Goal: Information Seeking & Learning: Learn about a topic

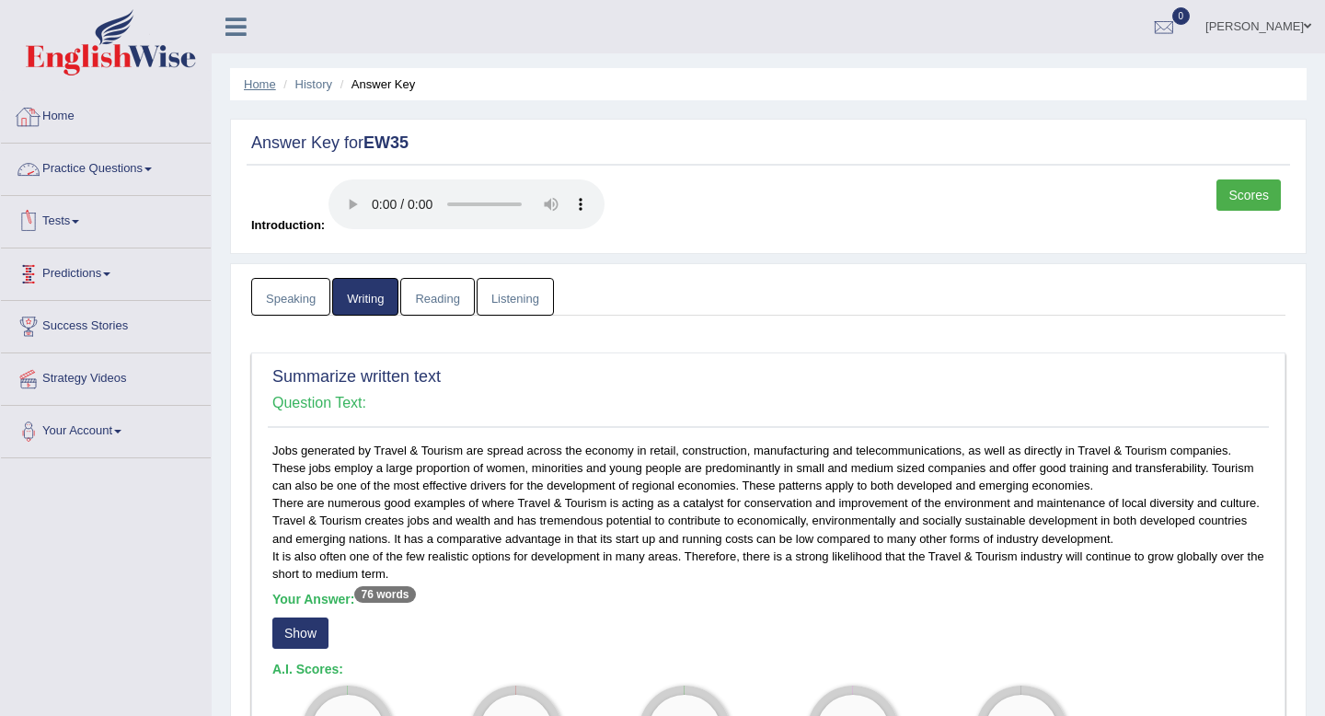
click at [261, 87] on link "Home" at bounding box center [260, 84] width 32 height 14
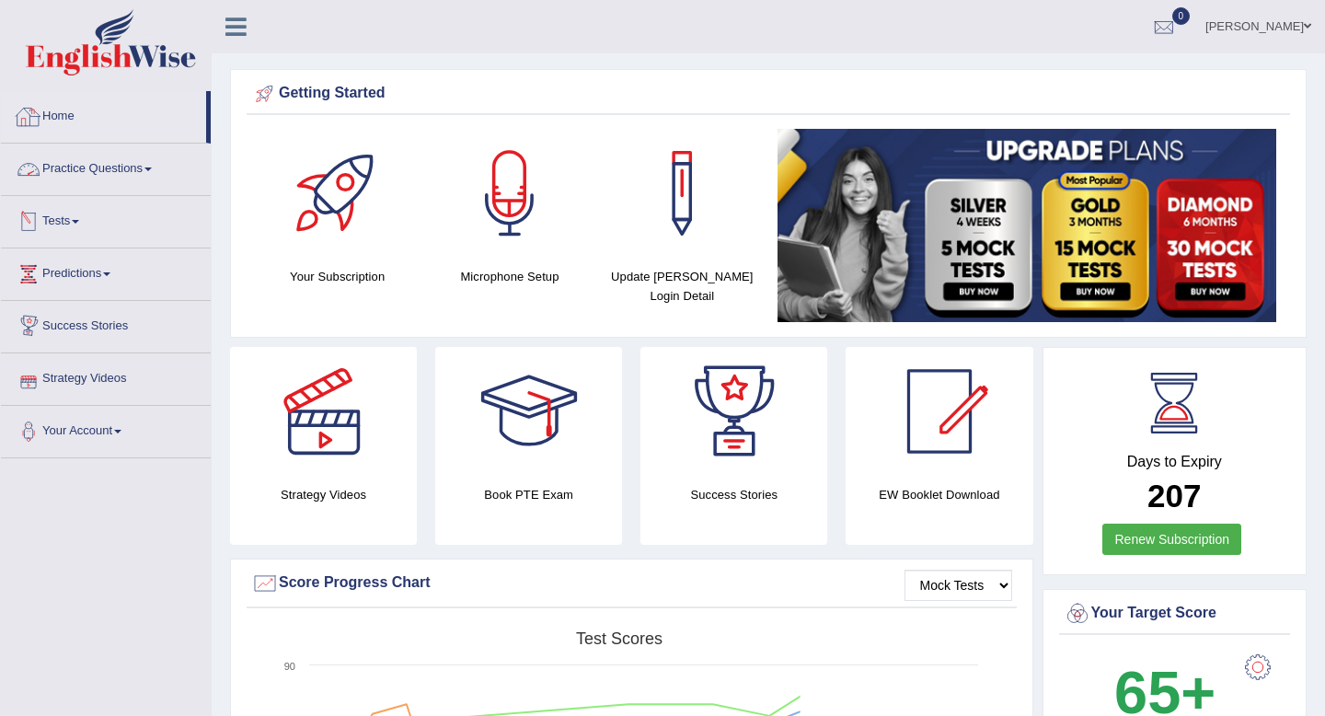
click at [76, 170] on link "Practice Questions" at bounding box center [106, 167] width 210 height 46
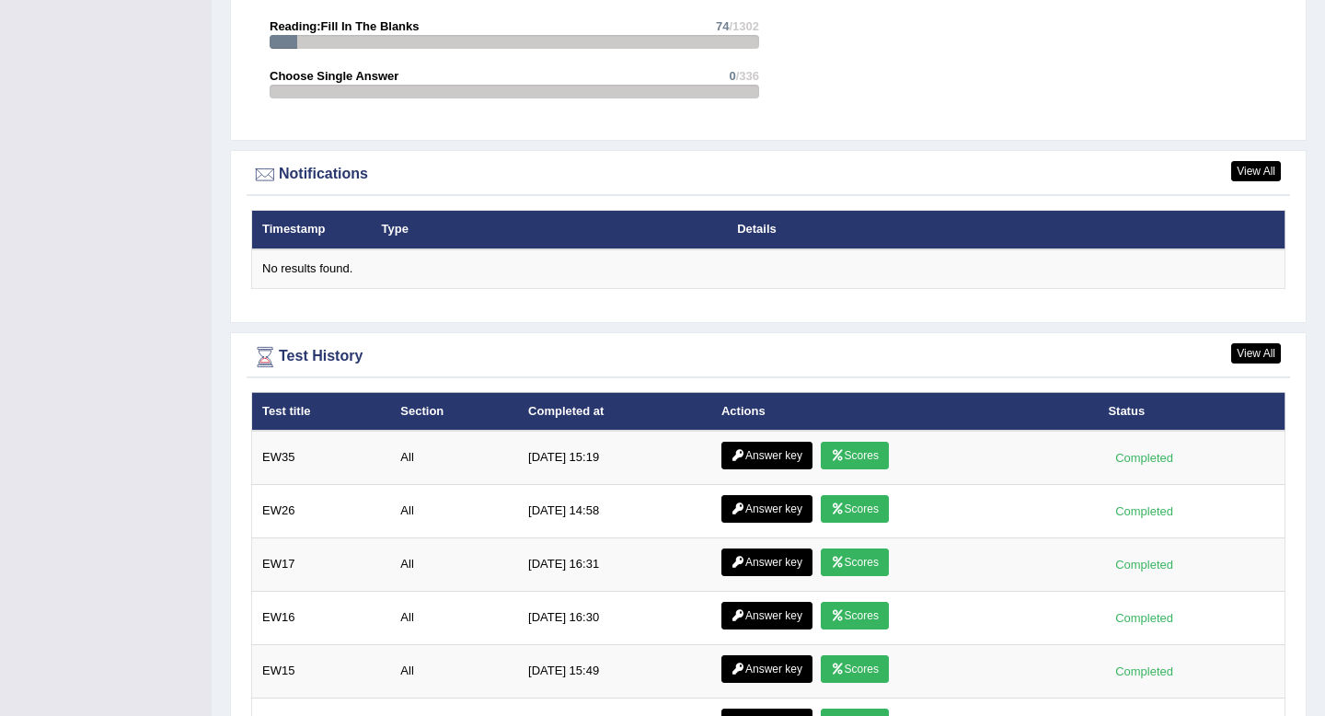
scroll to position [2125, 0]
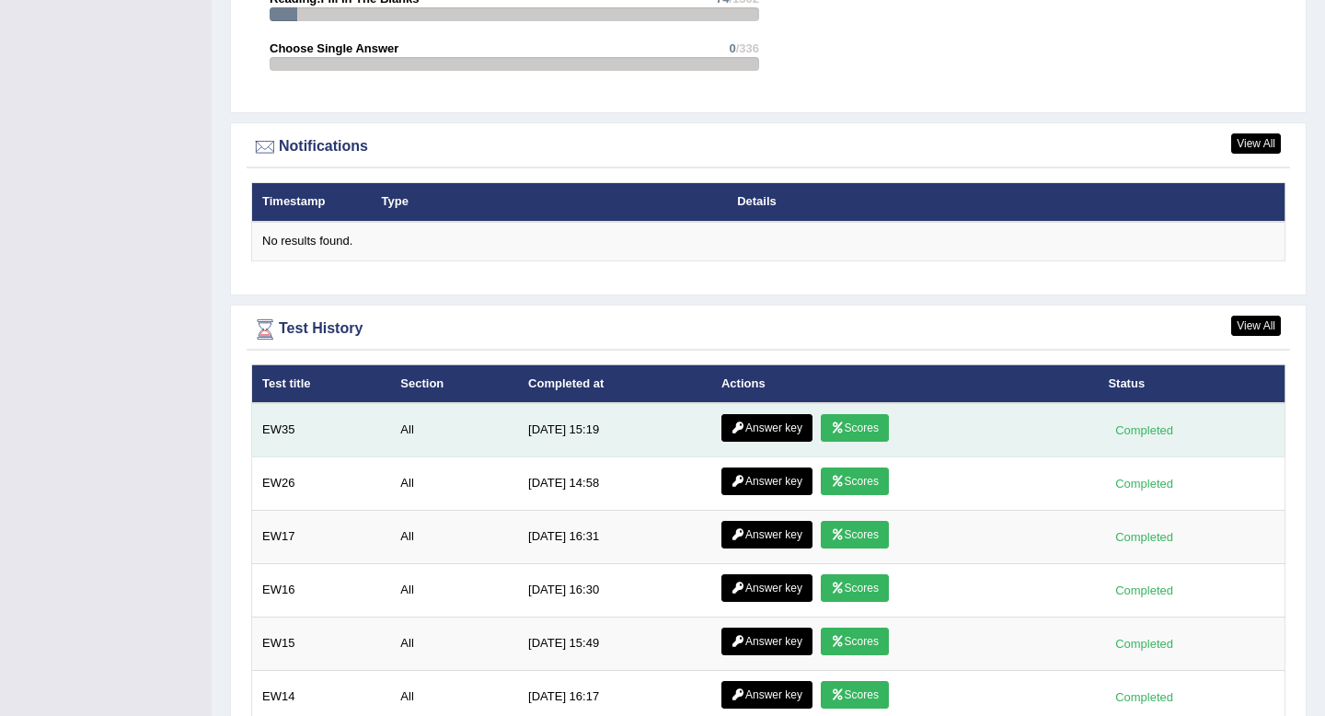
click at [844, 433] on link "Scores" at bounding box center [855, 428] width 68 height 28
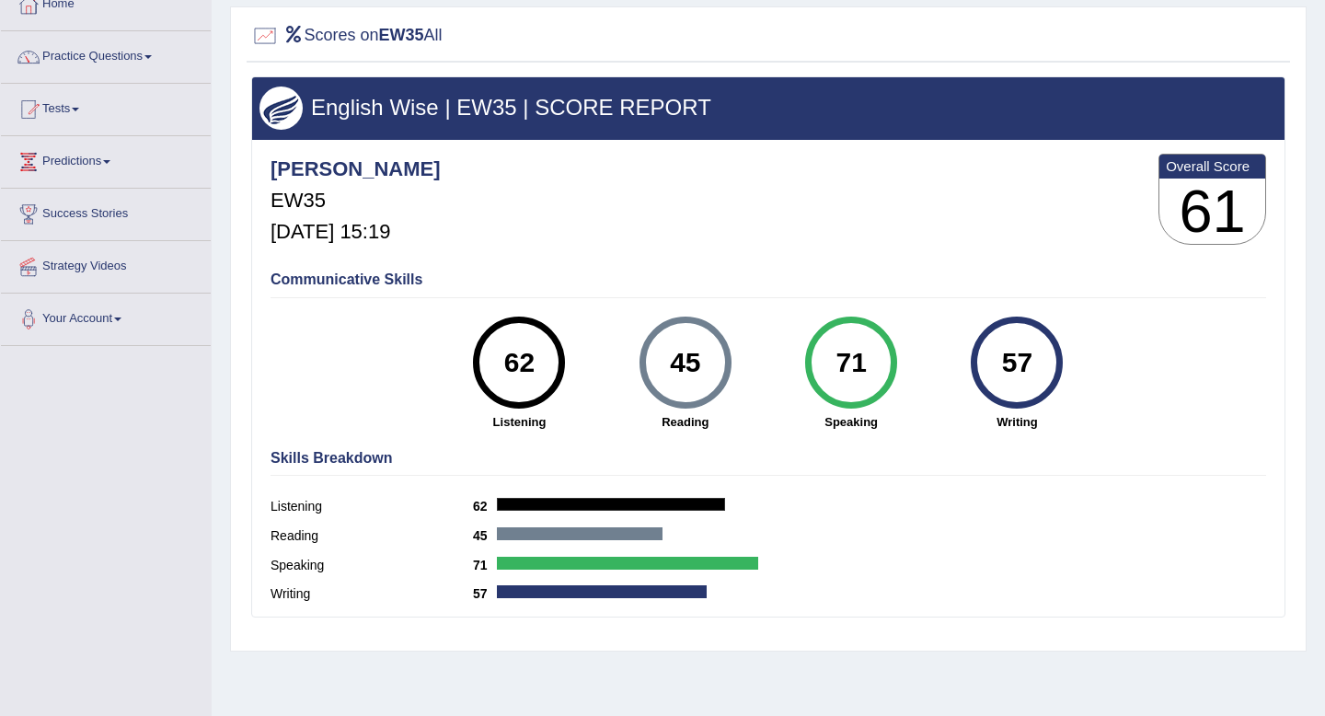
scroll to position [121, 0]
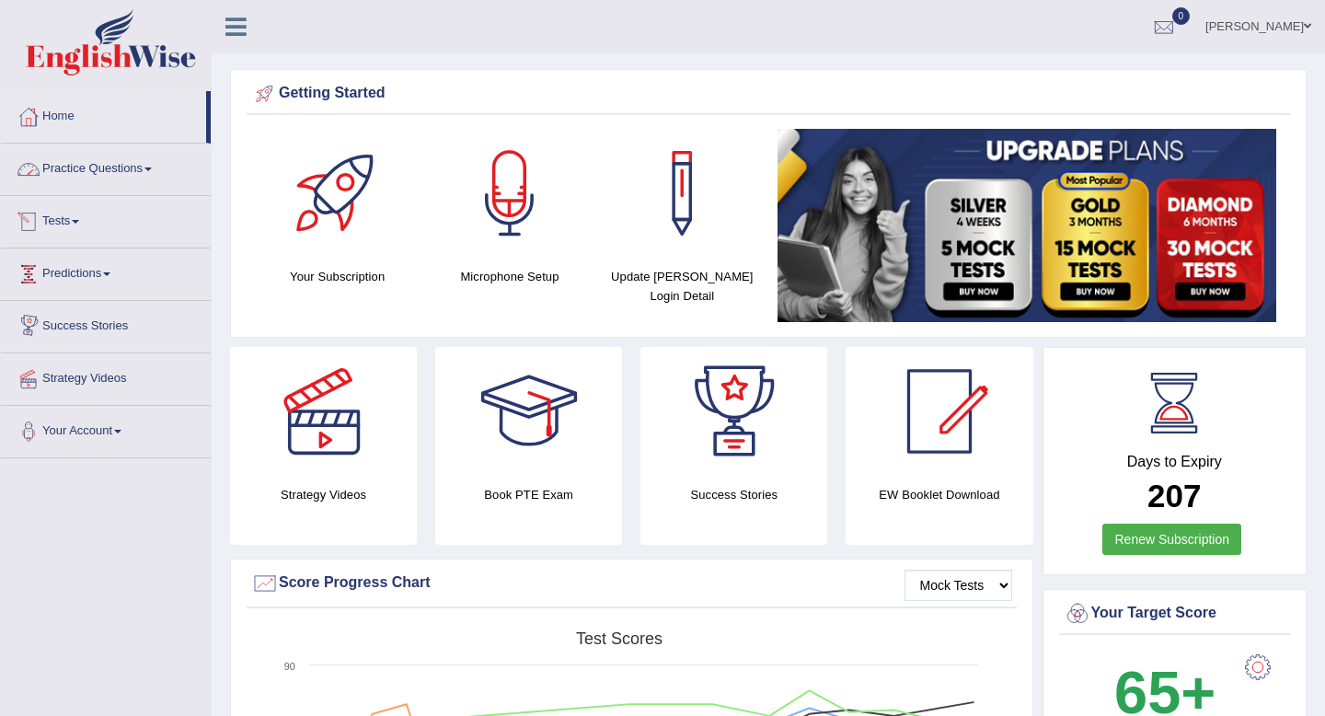
click at [120, 169] on link "Practice Questions" at bounding box center [106, 167] width 210 height 46
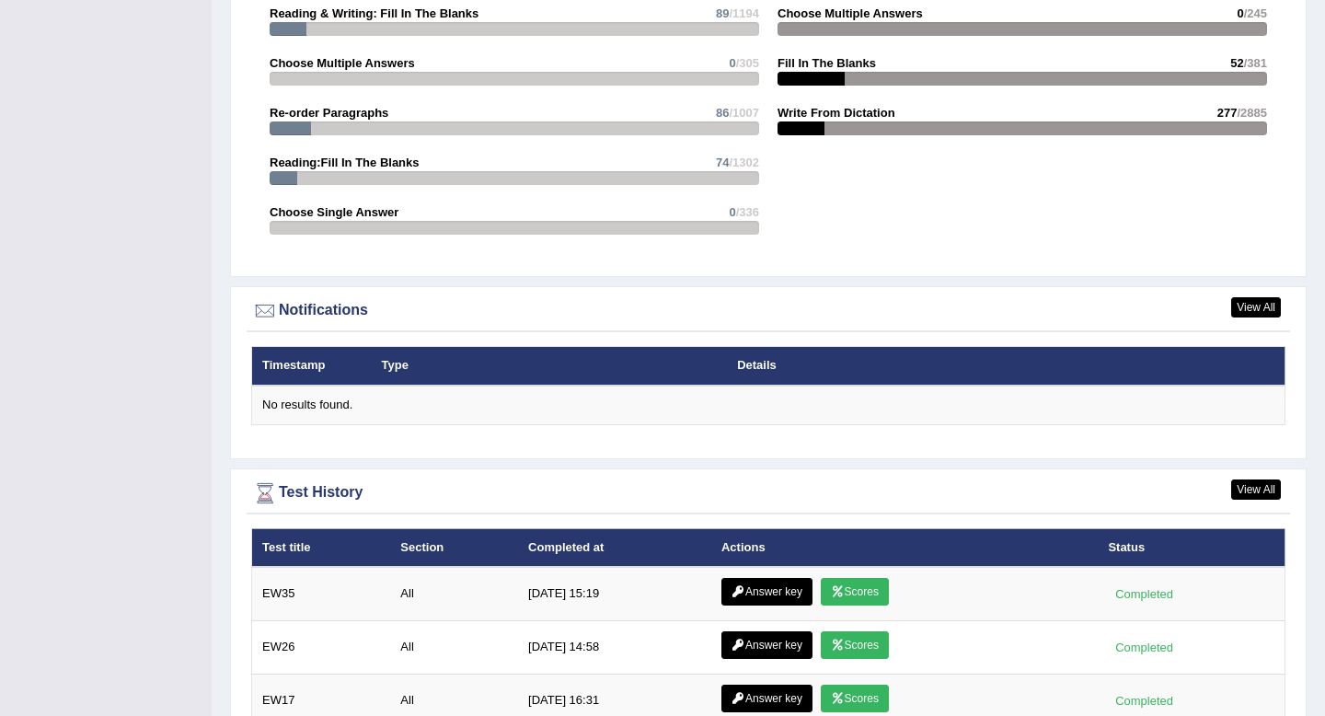
scroll to position [2021, 0]
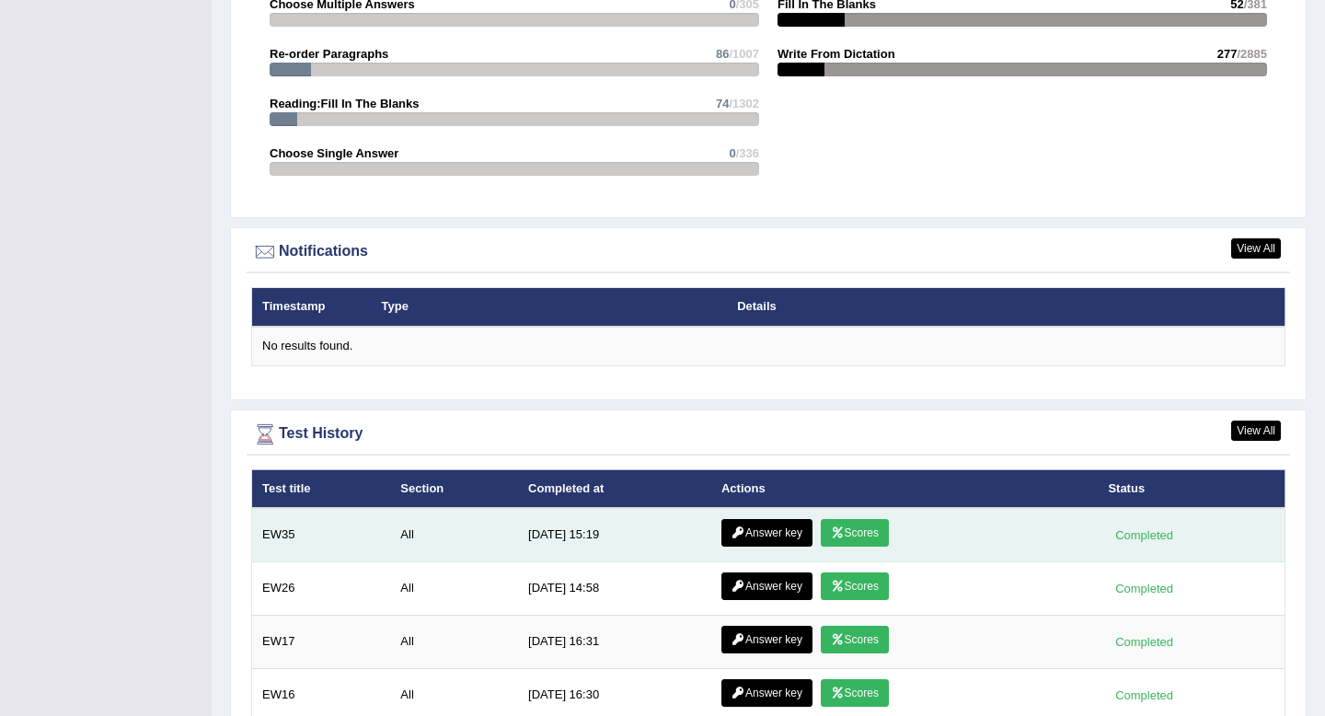
click at [848, 540] on link "Scores" at bounding box center [855, 533] width 68 height 28
click at [757, 534] on link "Answer key" at bounding box center [766, 533] width 91 height 28
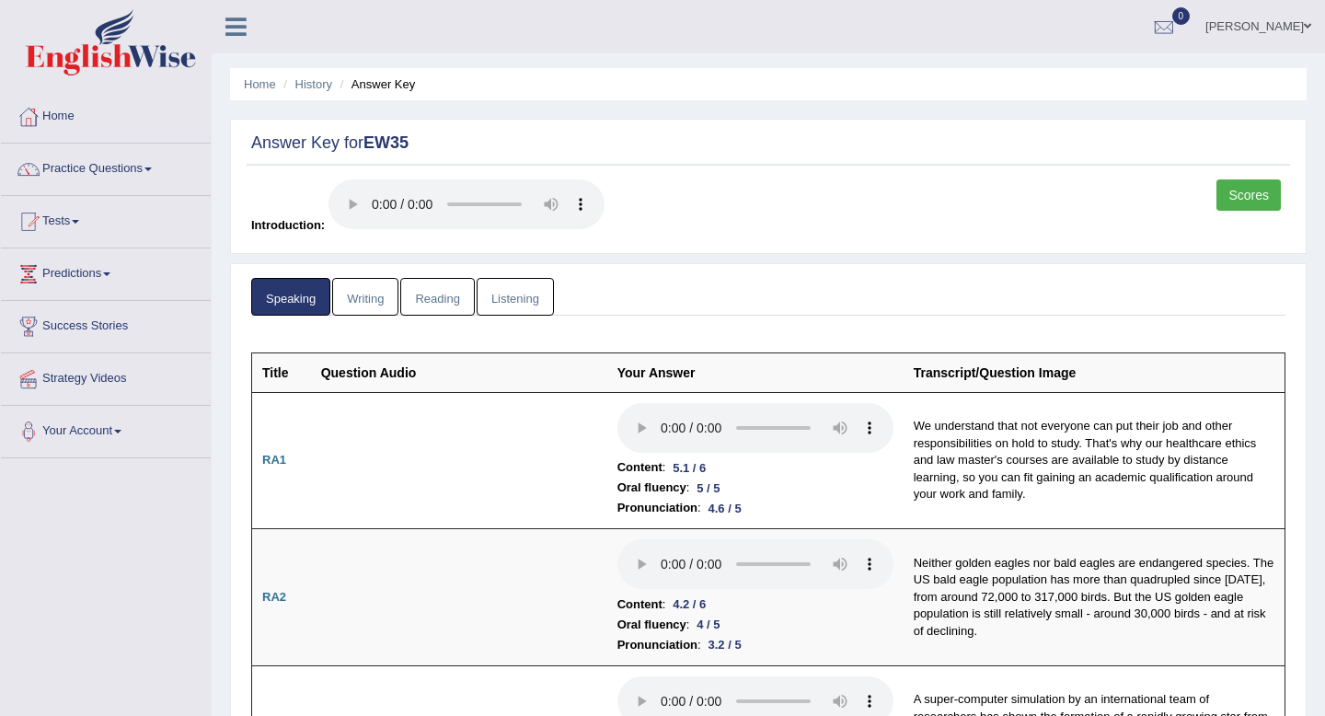
click at [516, 293] on link "Listening" at bounding box center [515, 297] width 77 height 38
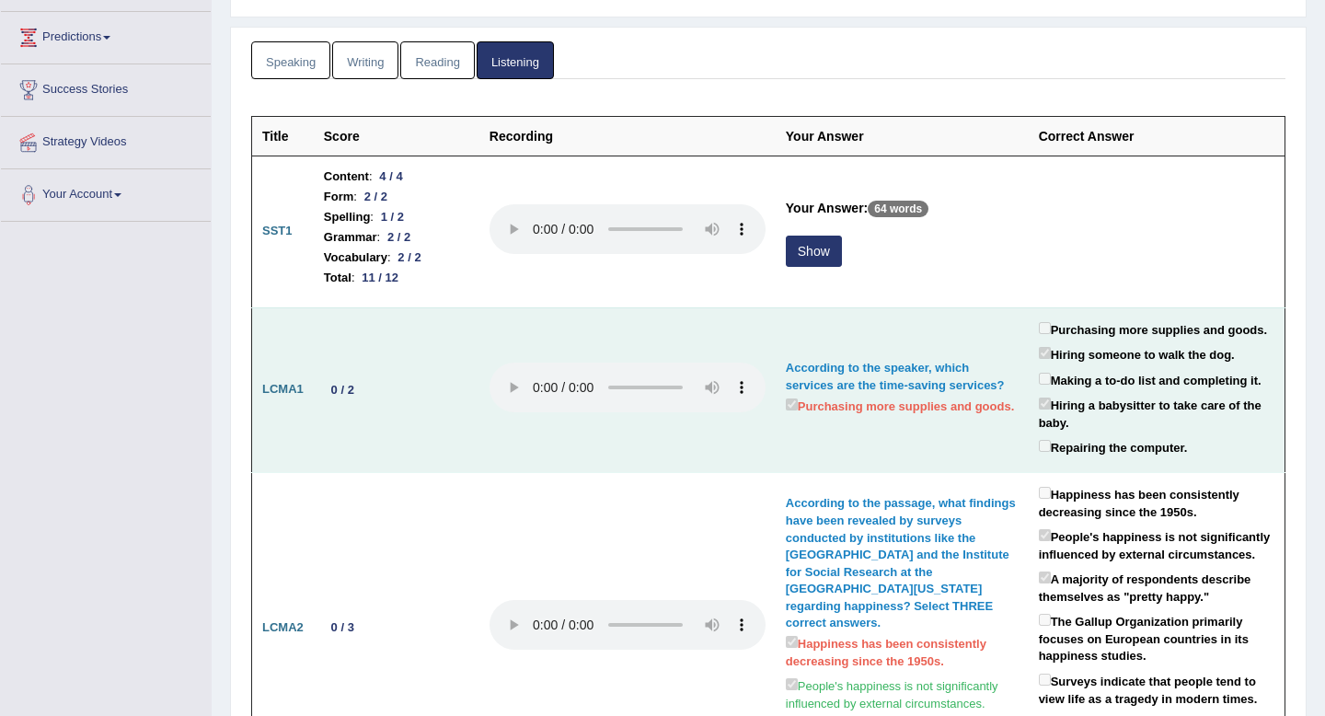
scroll to position [254, 0]
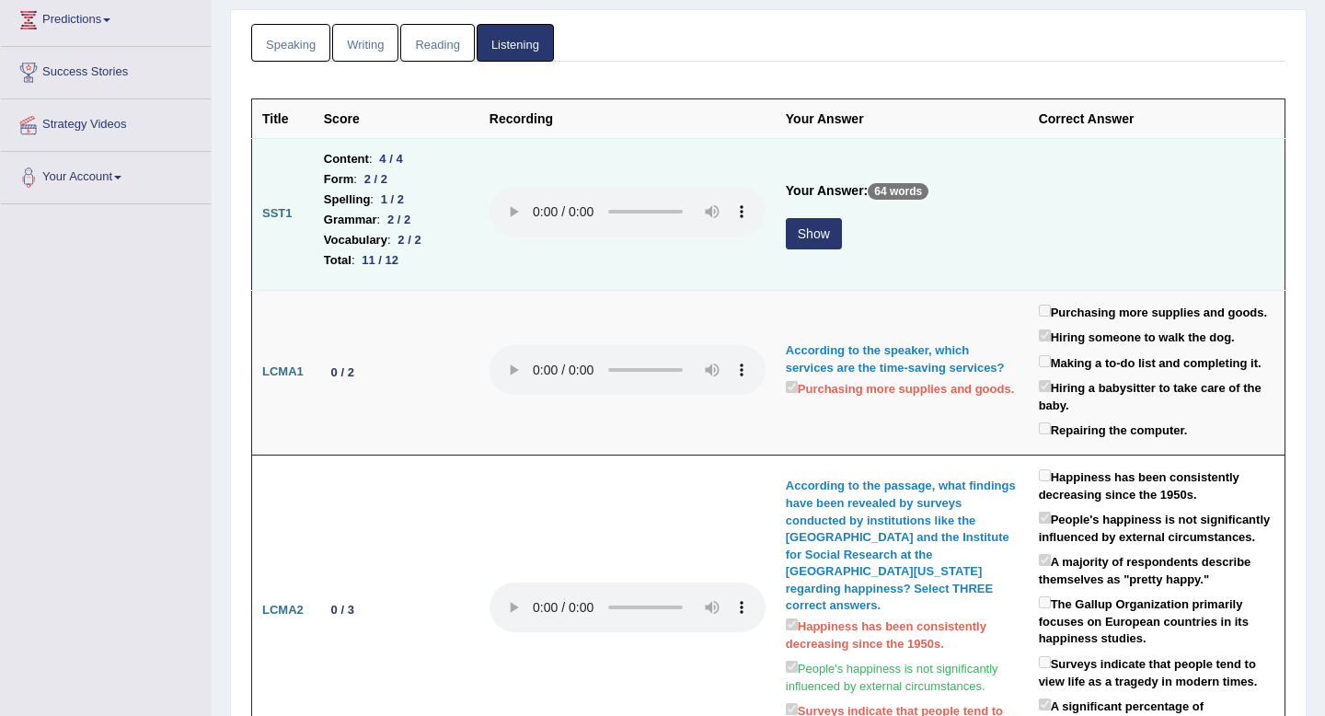
click at [826, 228] on button "Show" at bounding box center [814, 233] width 56 height 31
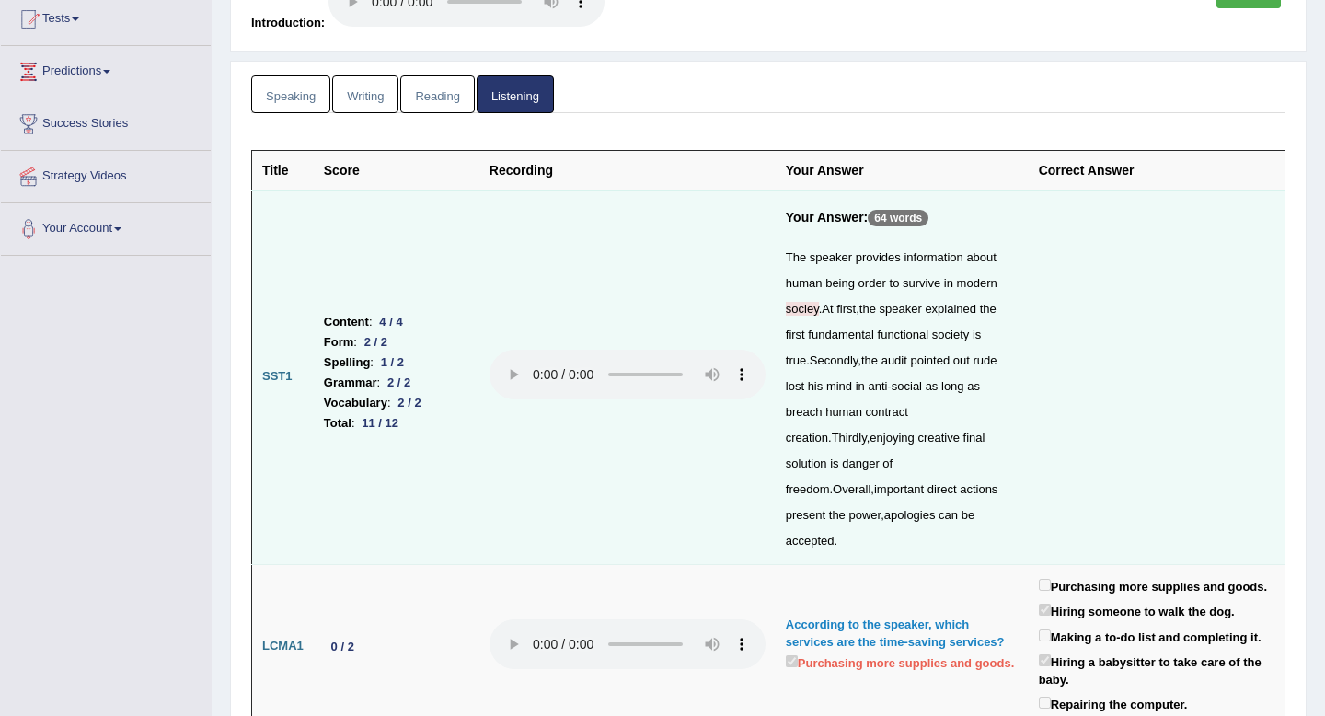
scroll to position [17, 0]
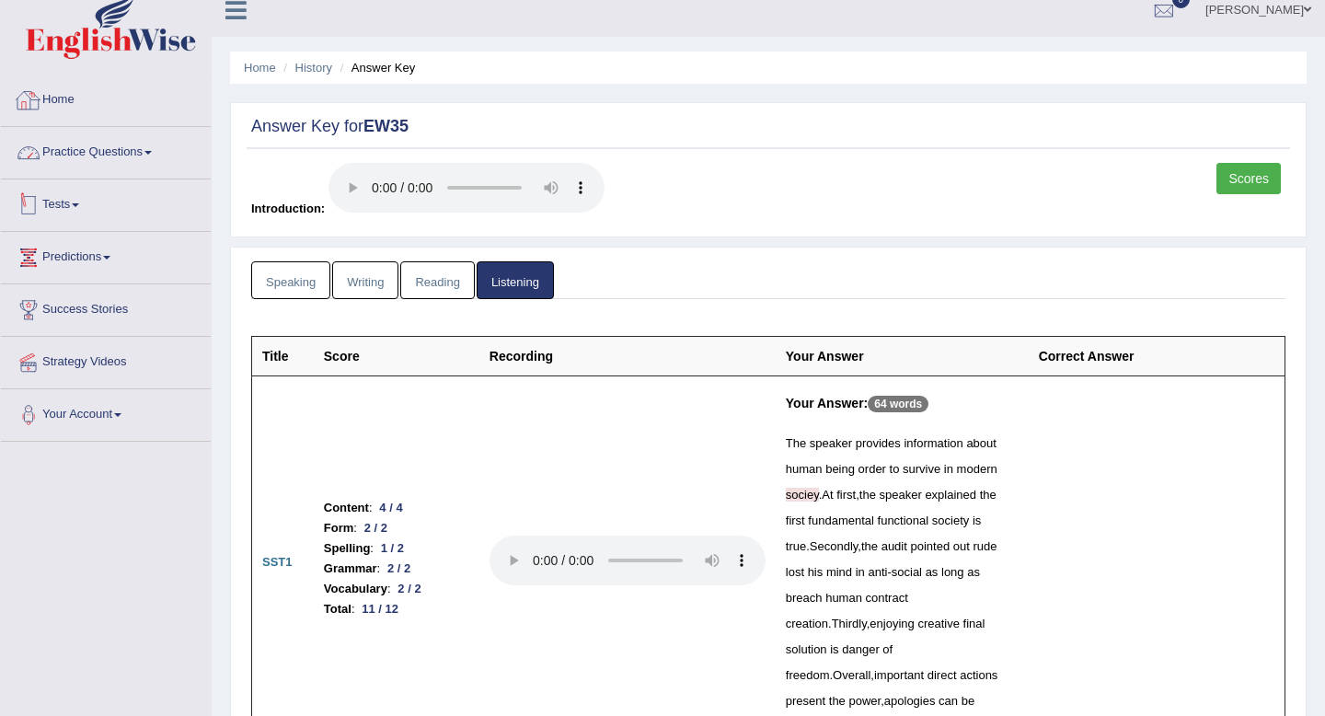
click at [123, 151] on link "Practice Questions" at bounding box center [106, 150] width 210 height 46
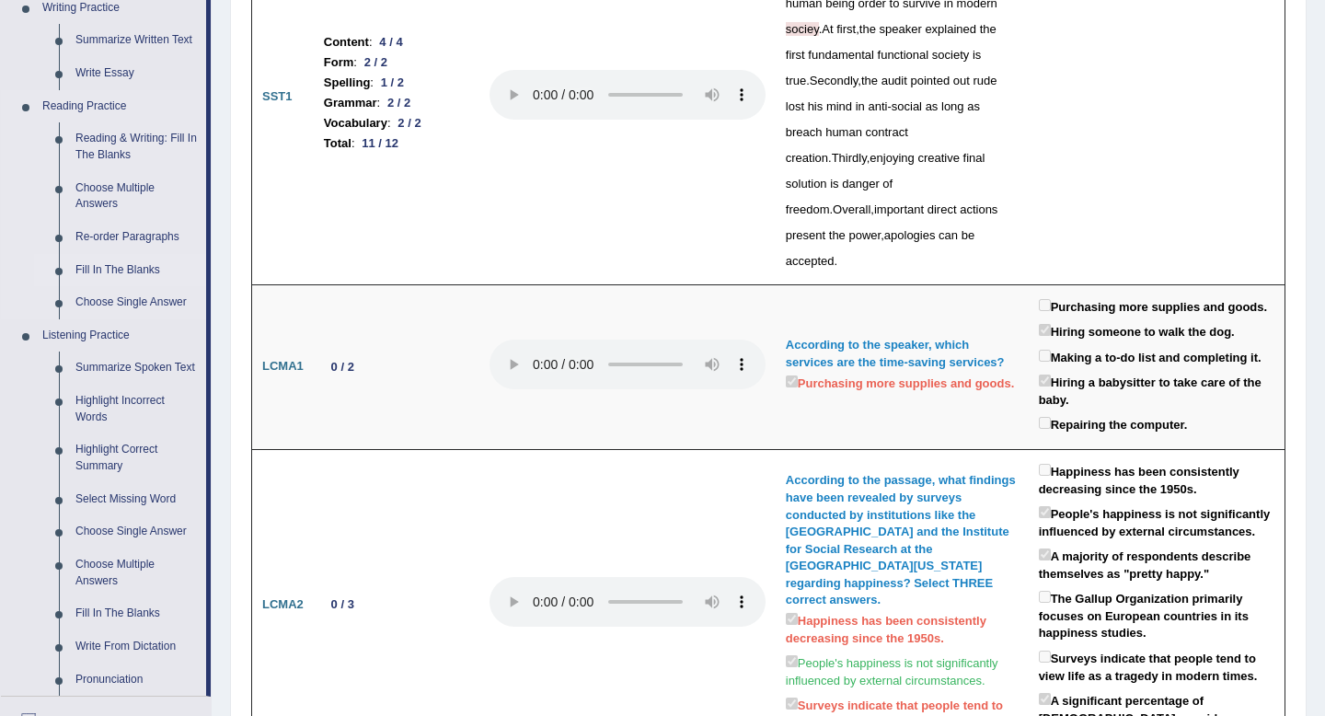
scroll to position [487, 0]
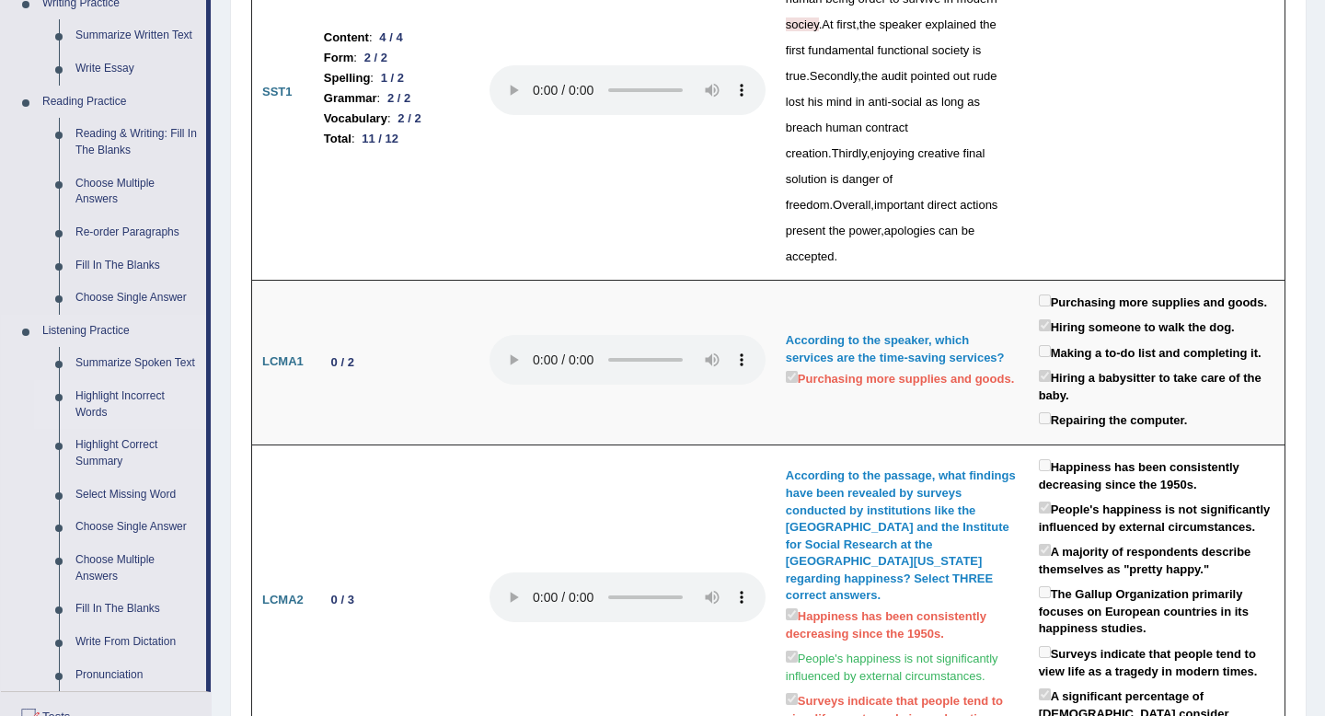
click at [120, 408] on link "Highlight Incorrect Words" at bounding box center [136, 404] width 139 height 49
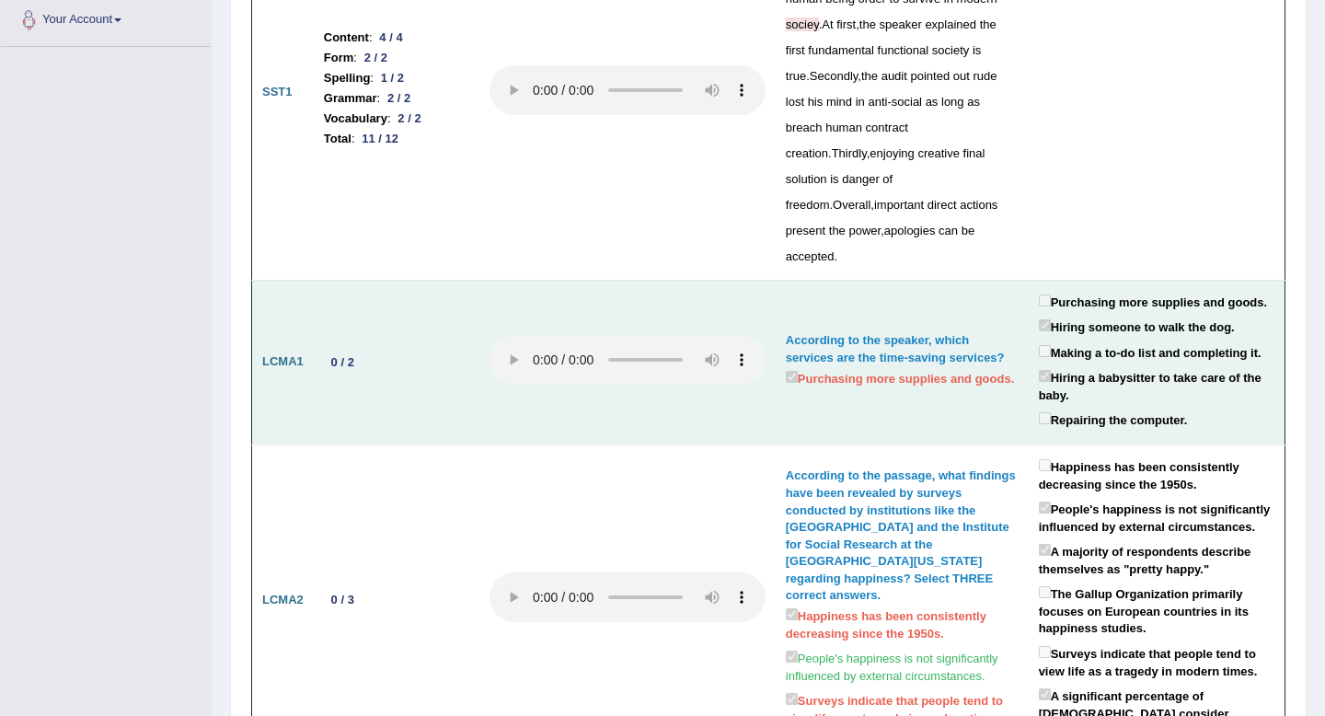
scroll to position [272, 0]
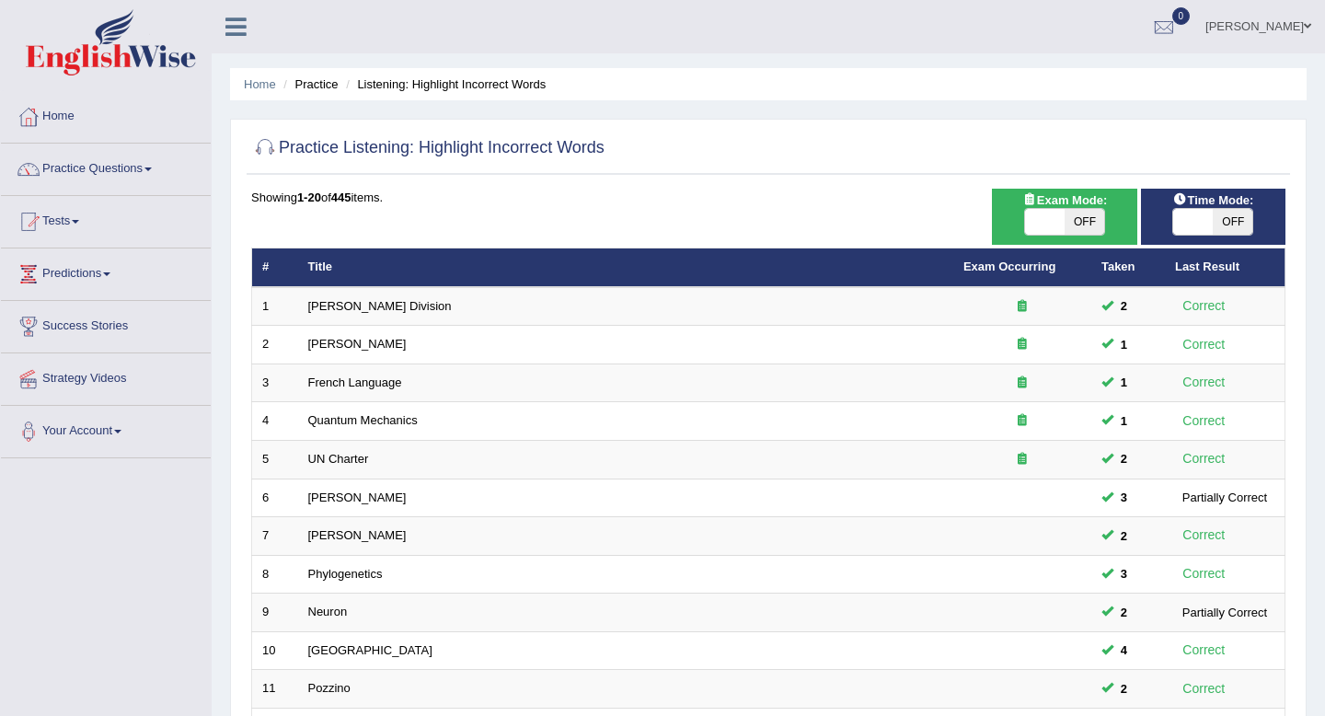
click at [1240, 218] on span "OFF" at bounding box center [1233, 222] width 40 height 26
checkbox input "true"
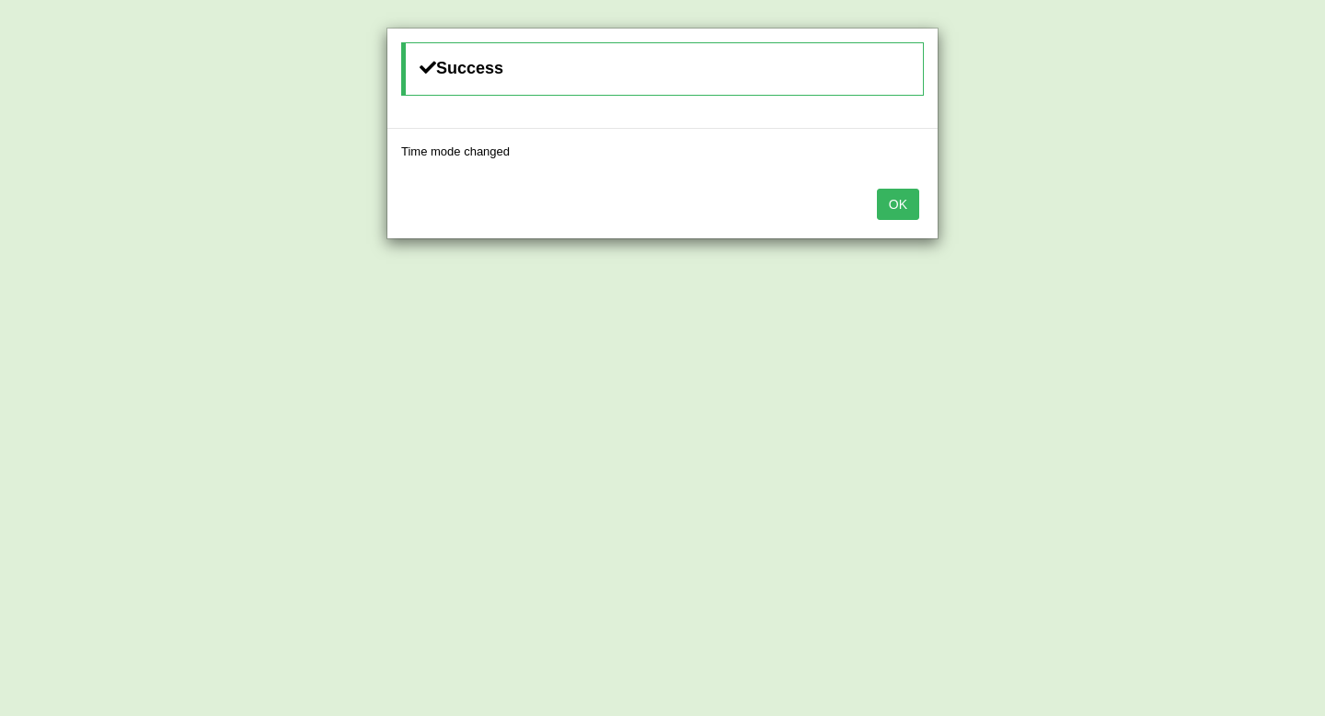
click at [909, 187] on div "OK" at bounding box center [662, 206] width 550 height 64
click at [901, 202] on button "OK" at bounding box center [898, 204] width 42 height 31
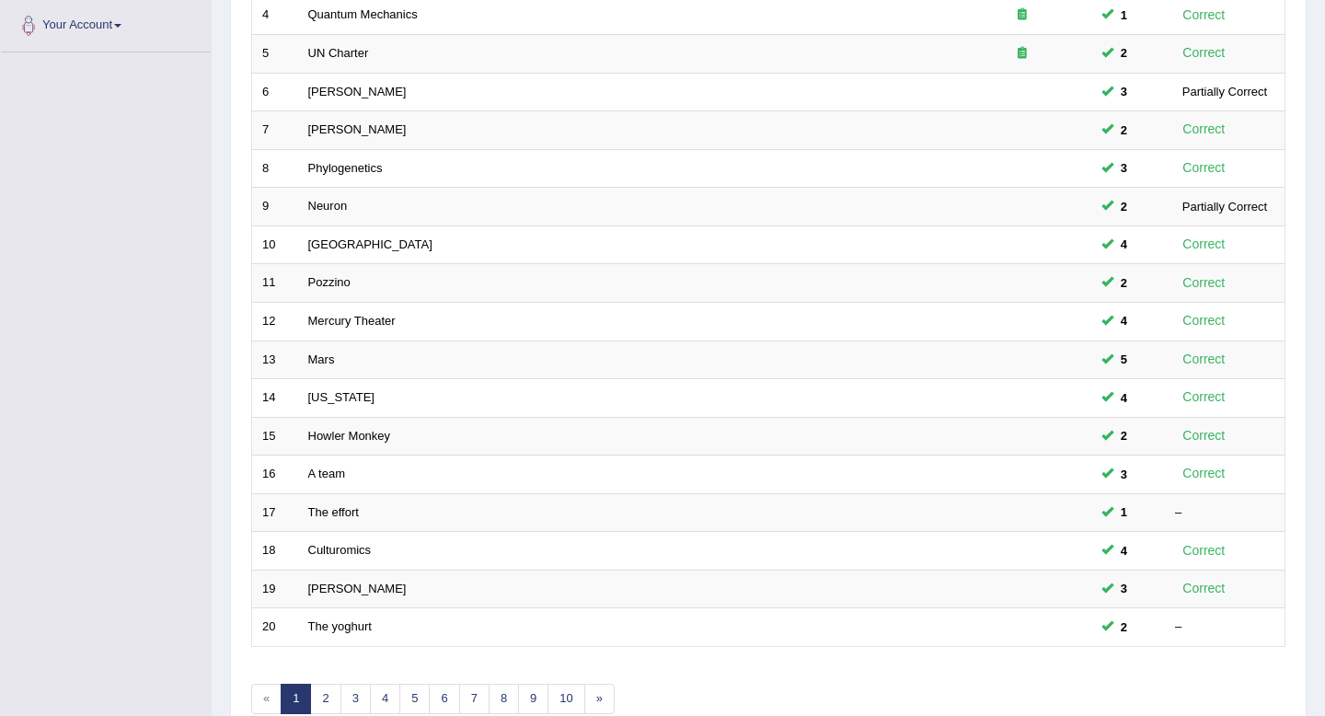
scroll to position [408, 0]
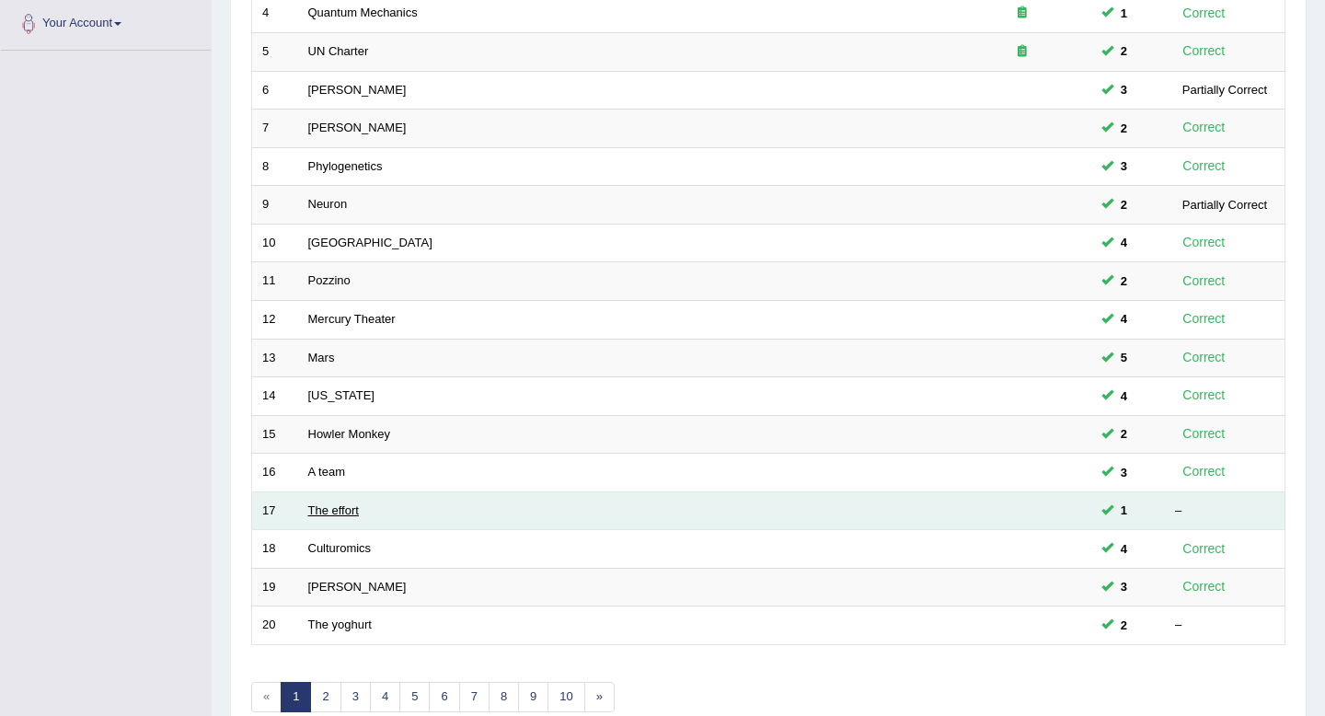
click at [354, 511] on link "The effort" at bounding box center [333, 510] width 51 height 14
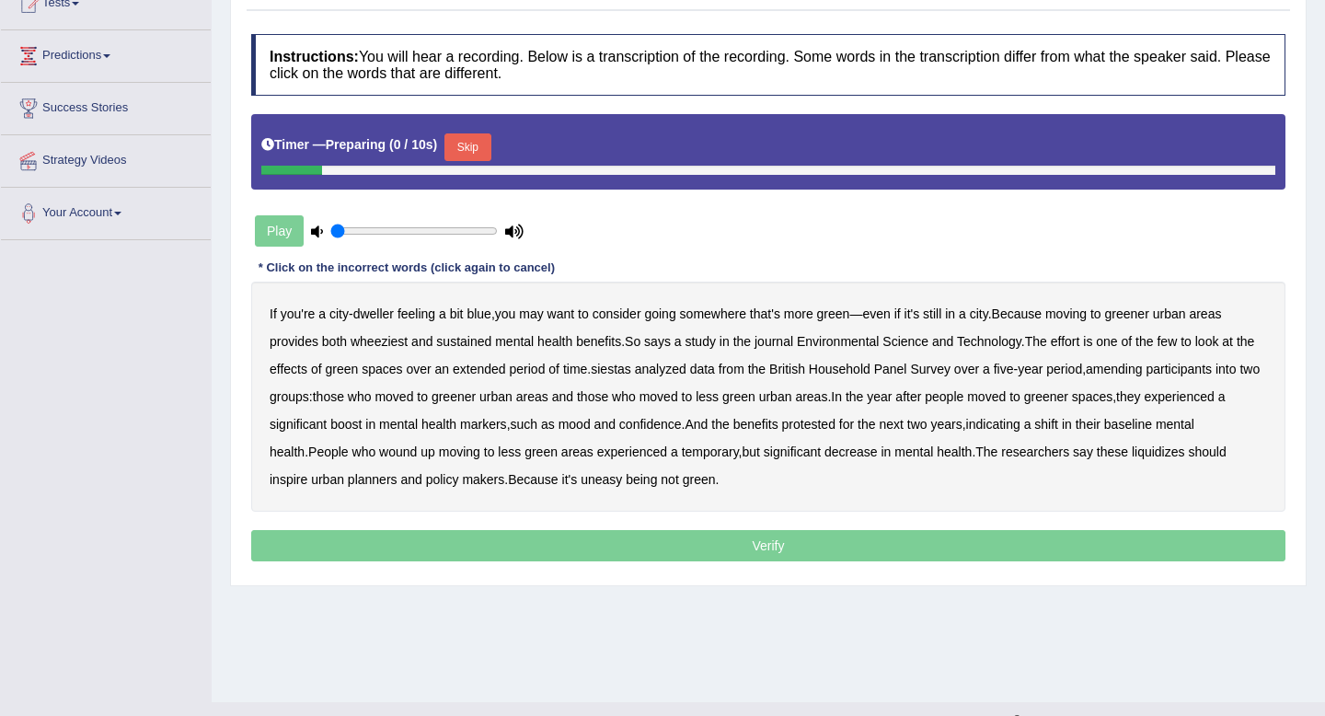
scroll to position [250, 0]
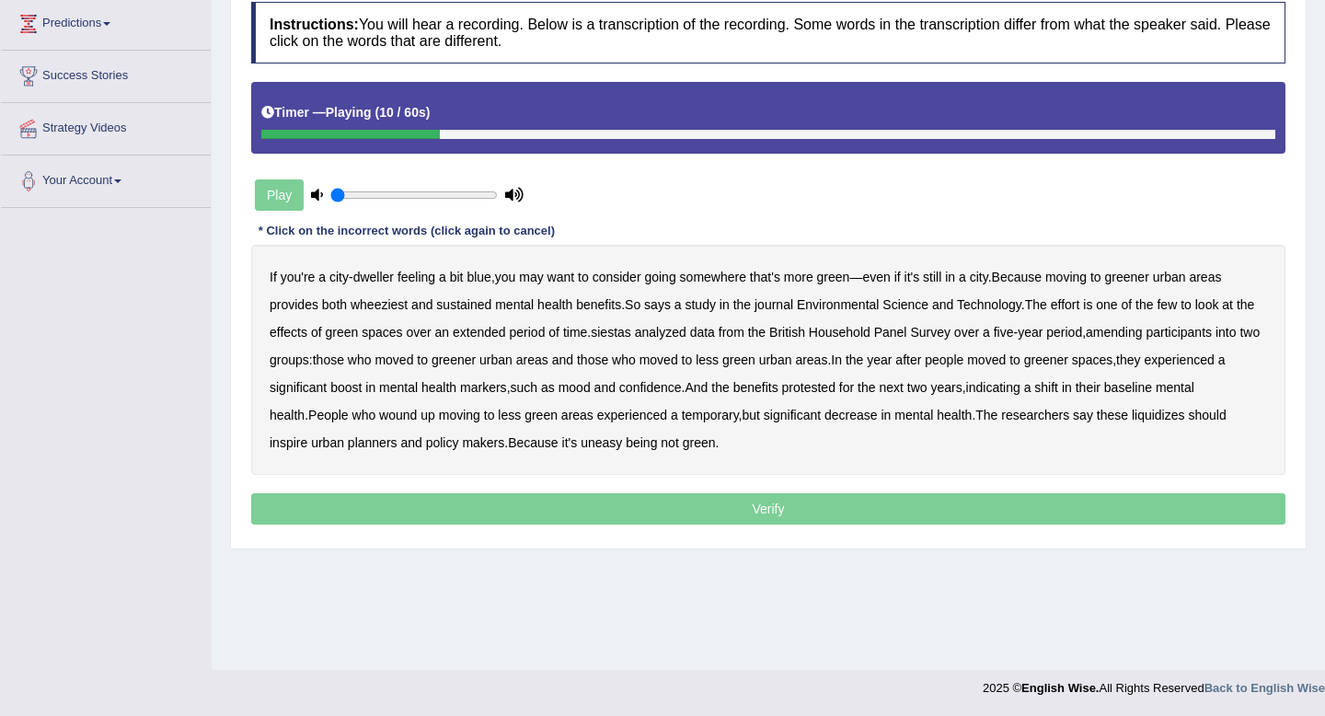
click at [397, 306] on b "wheeziest" at bounding box center [379, 304] width 57 height 15
click at [631, 335] on b "siestas" at bounding box center [611, 332] width 40 height 15
click at [1143, 337] on b "amending" at bounding box center [1114, 332] width 57 height 15
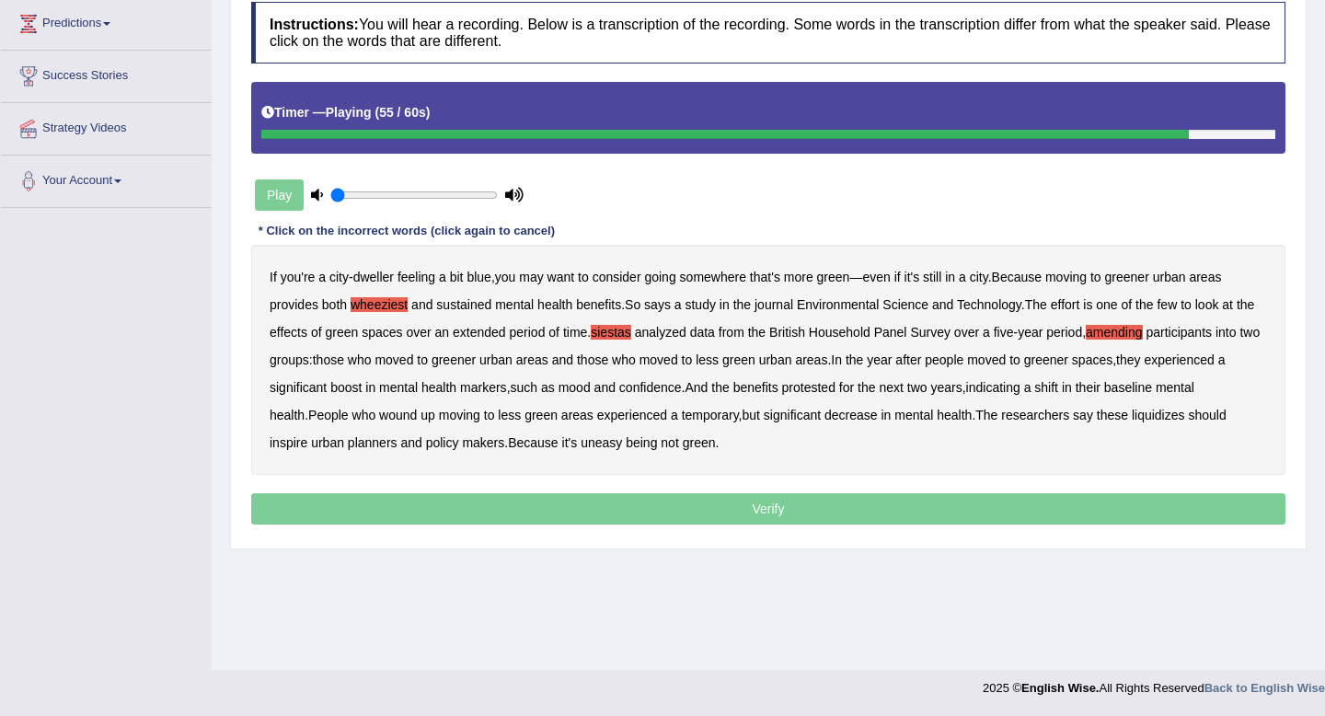
click at [1185, 418] on b "liquidizes" at bounding box center [1158, 415] width 53 height 15
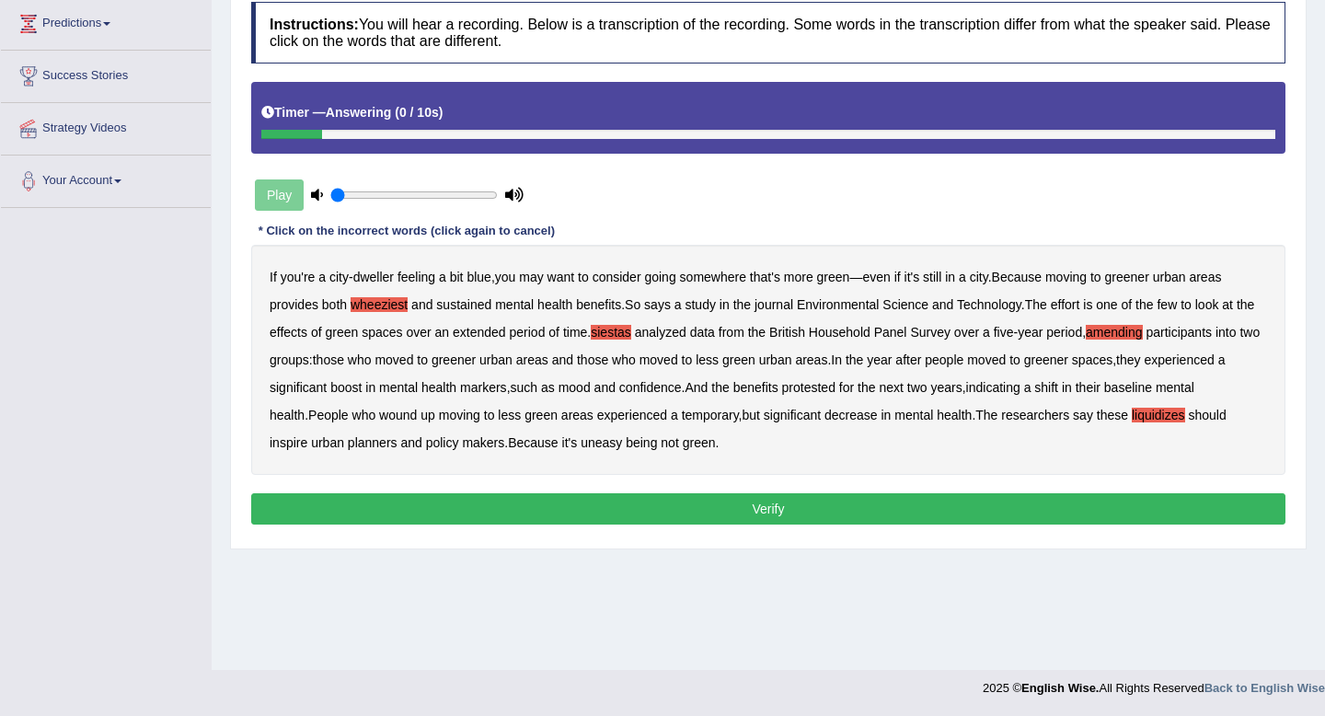
click at [704, 503] on button "Verify" at bounding box center [768, 508] width 1034 height 31
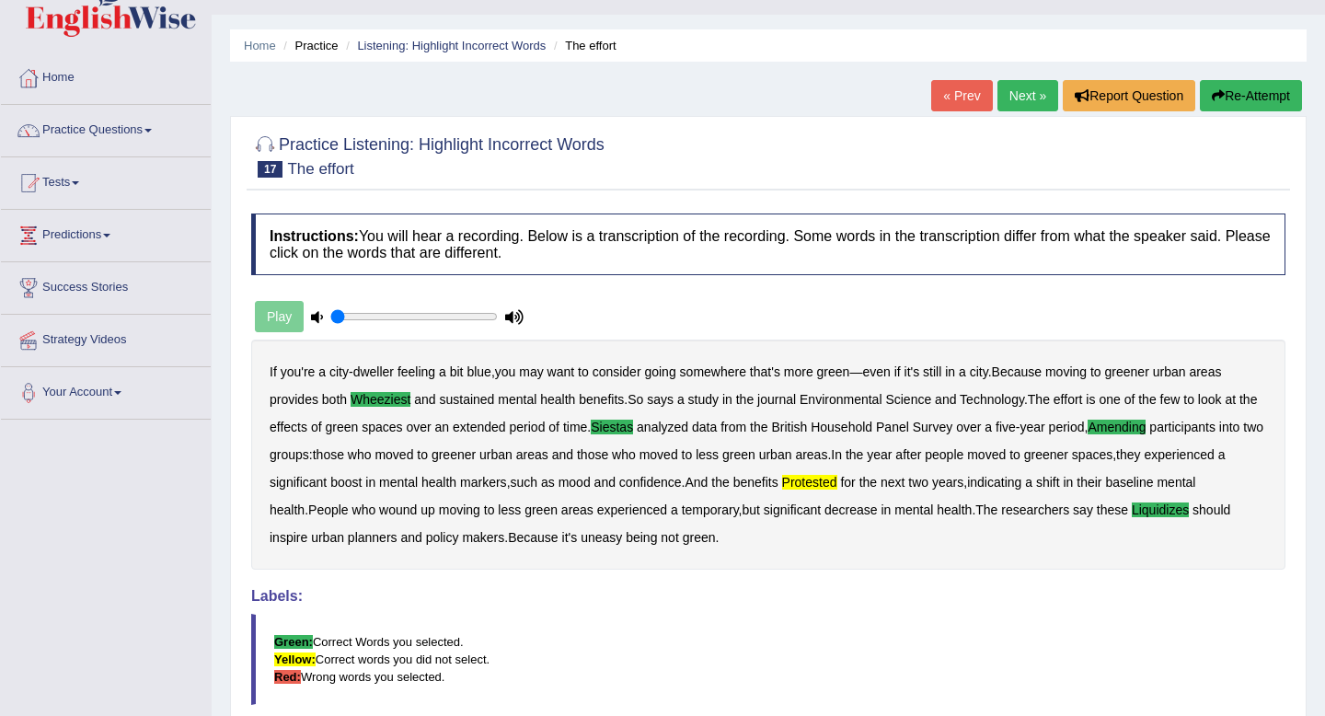
scroll to position [0, 0]
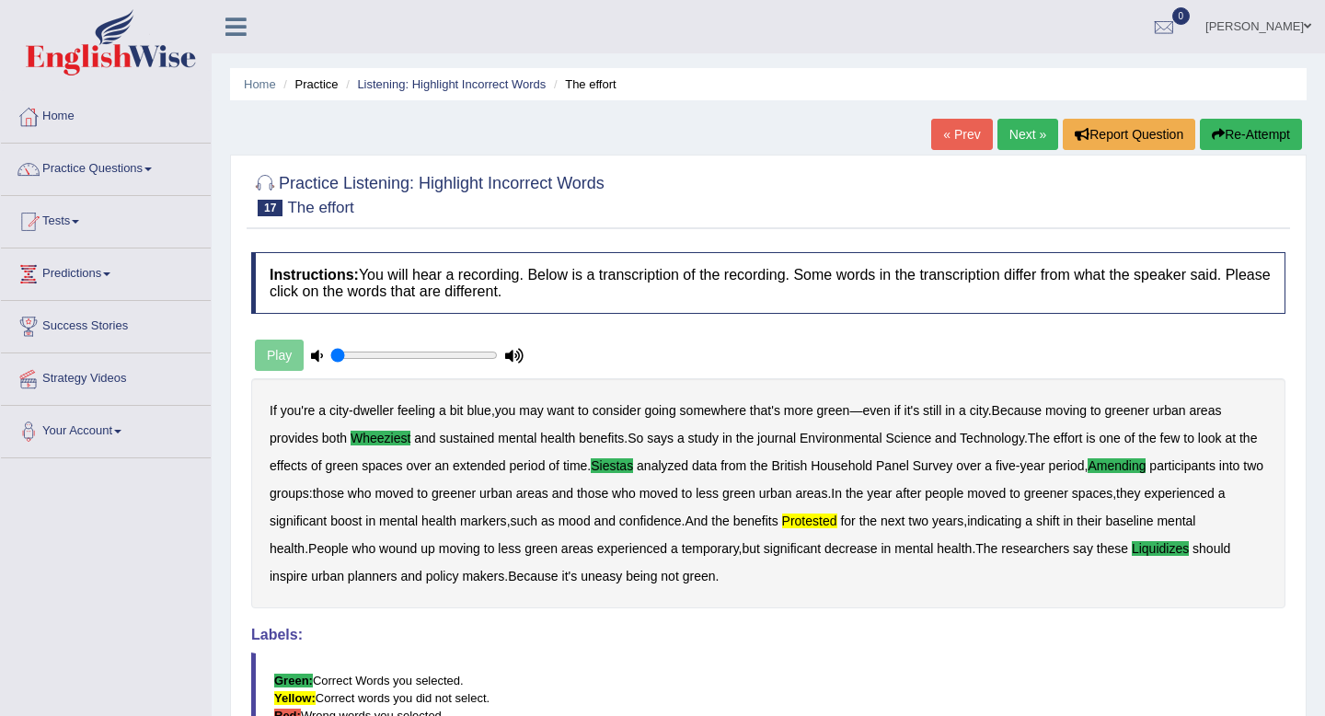
click at [1237, 142] on button "Re-Attempt" at bounding box center [1251, 134] width 102 height 31
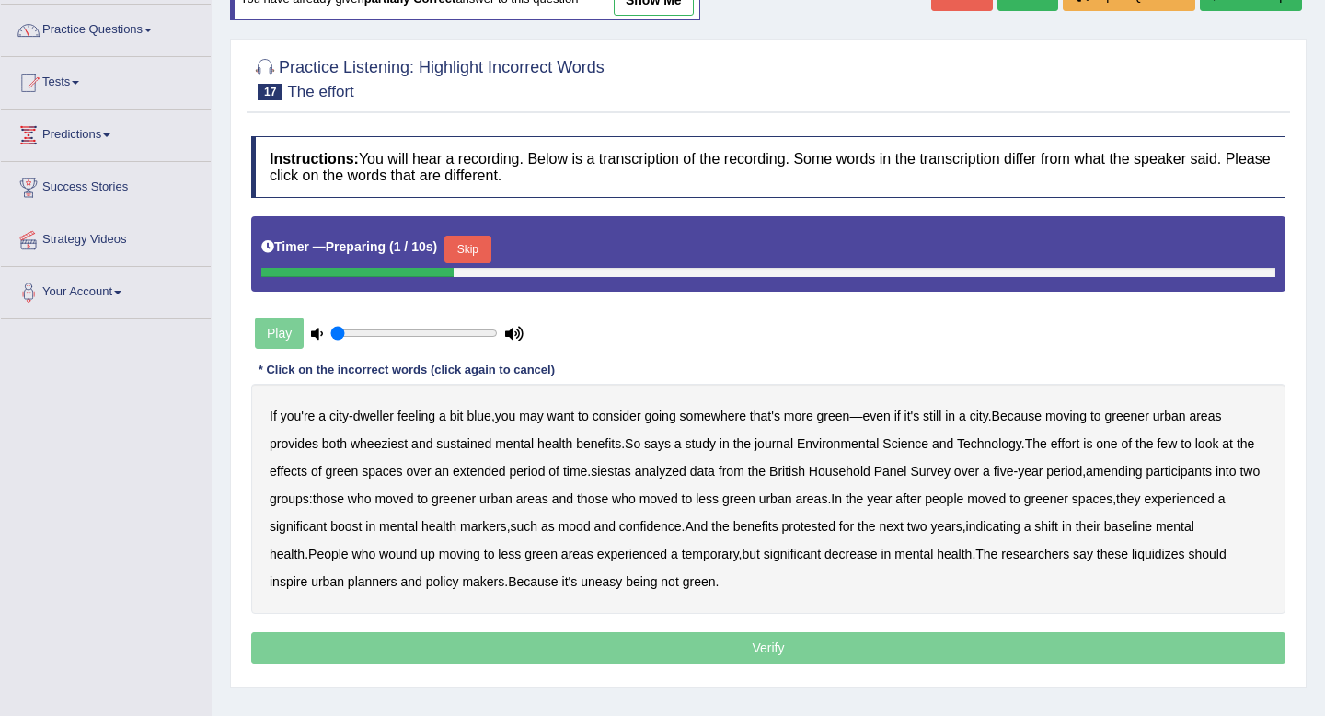
scroll to position [154, 0]
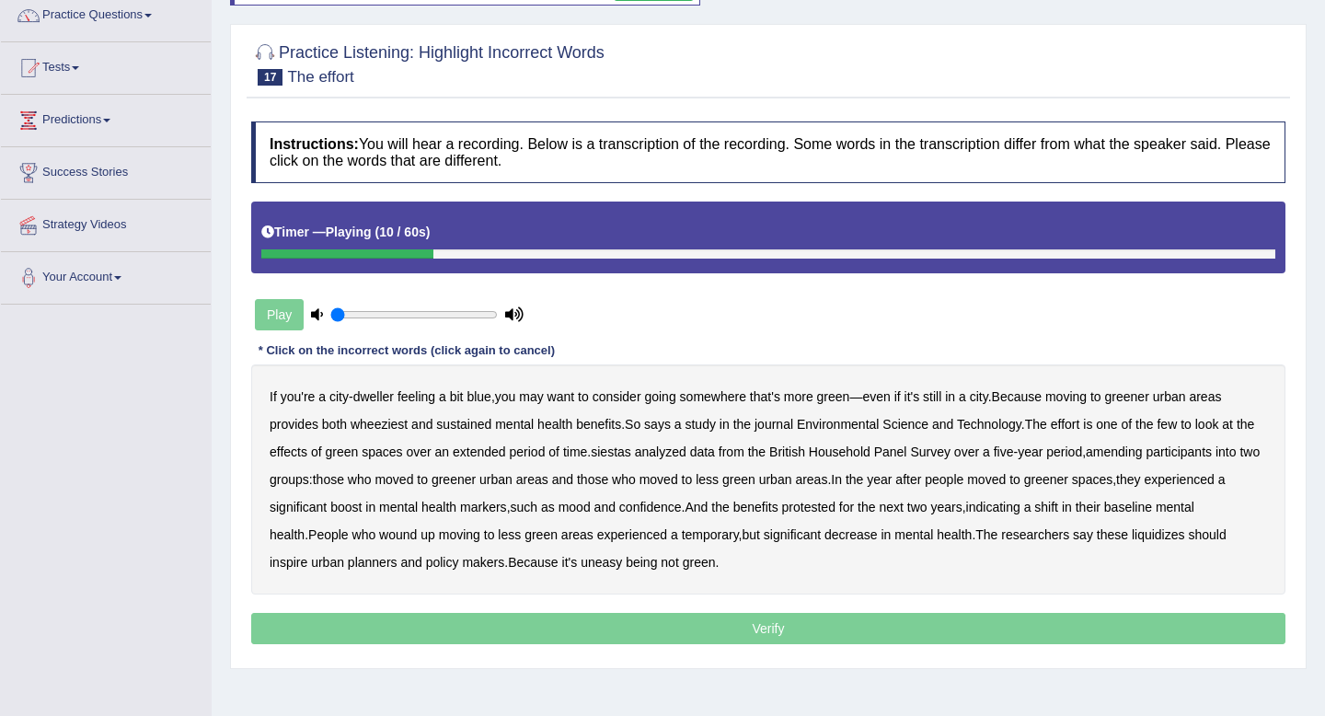
click at [400, 425] on b "wheeziest" at bounding box center [379, 424] width 57 height 15
click at [631, 454] on b "siestas" at bounding box center [611, 451] width 40 height 15
click at [1143, 456] on b "amending" at bounding box center [1114, 451] width 57 height 15
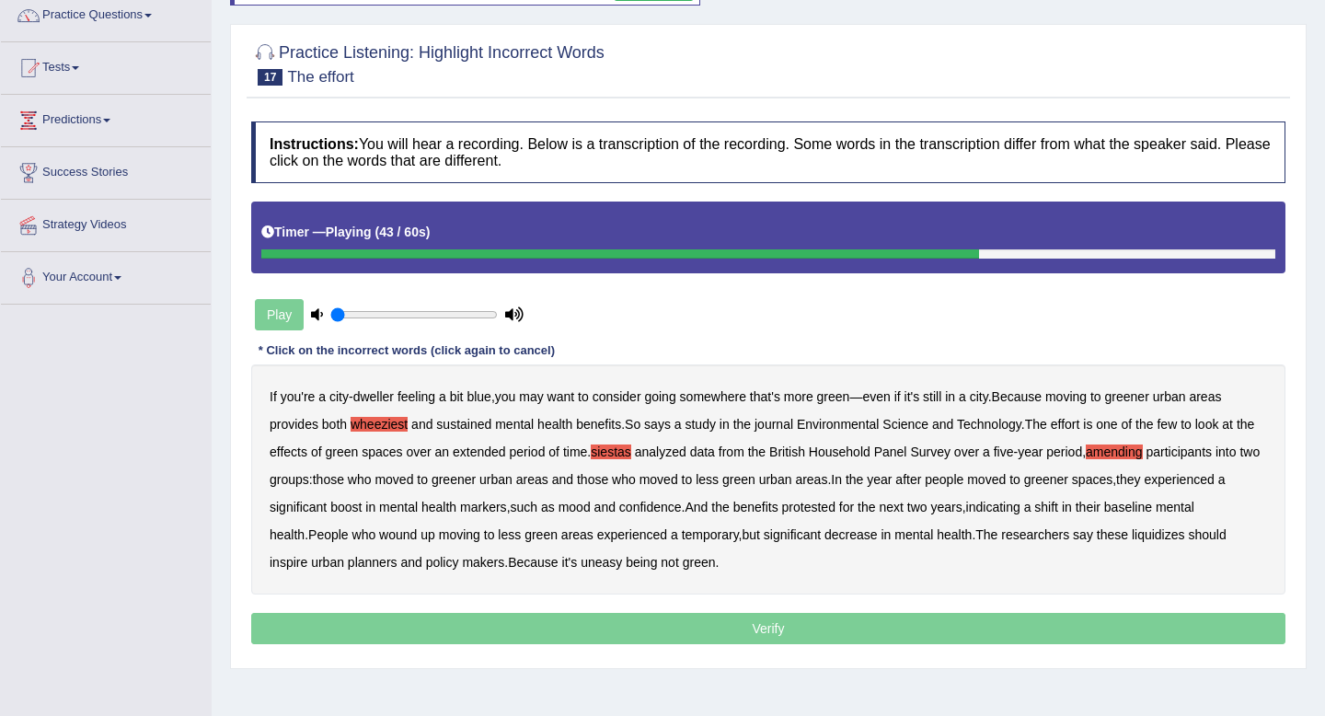
click at [835, 510] on b "protested" at bounding box center [808, 507] width 53 height 15
click at [1185, 536] on b "liquidizes" at bounding box center [1158, 534] width 53 height 15
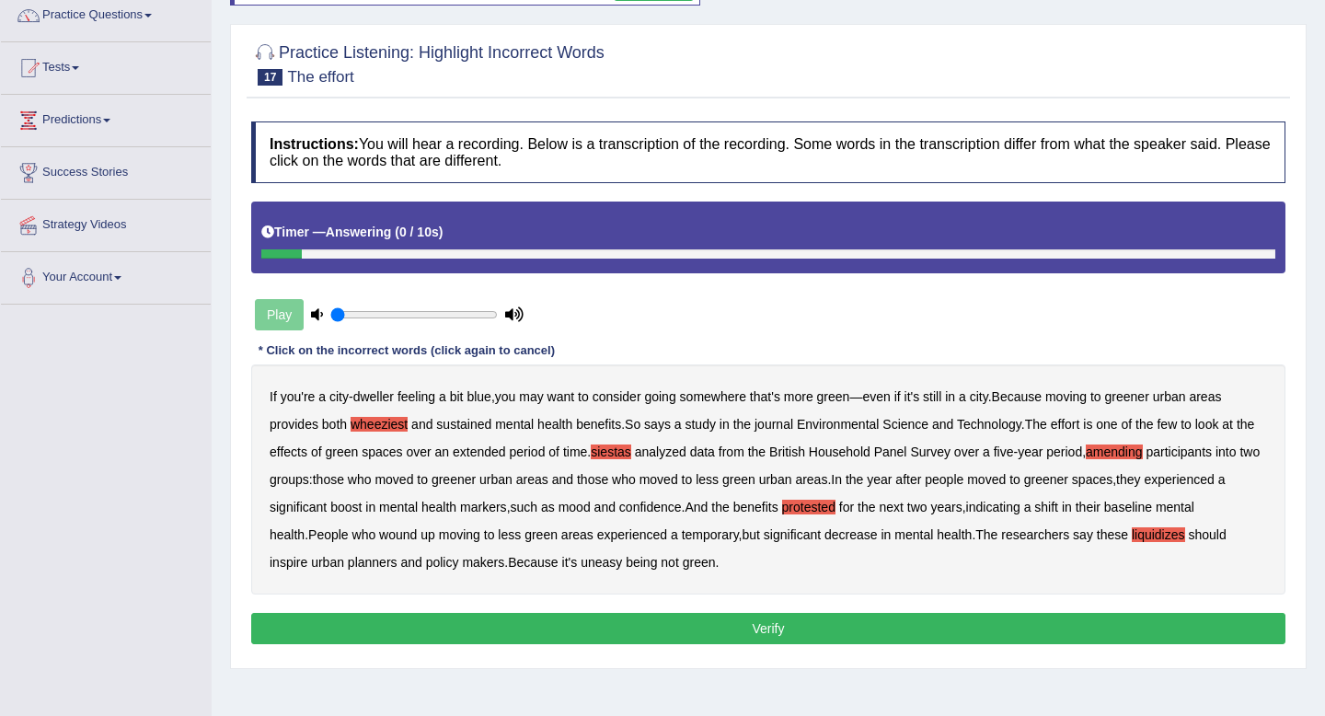
click at [679, 617] on button "Verify" at bounding box center [768, 628] width 1034 height 31
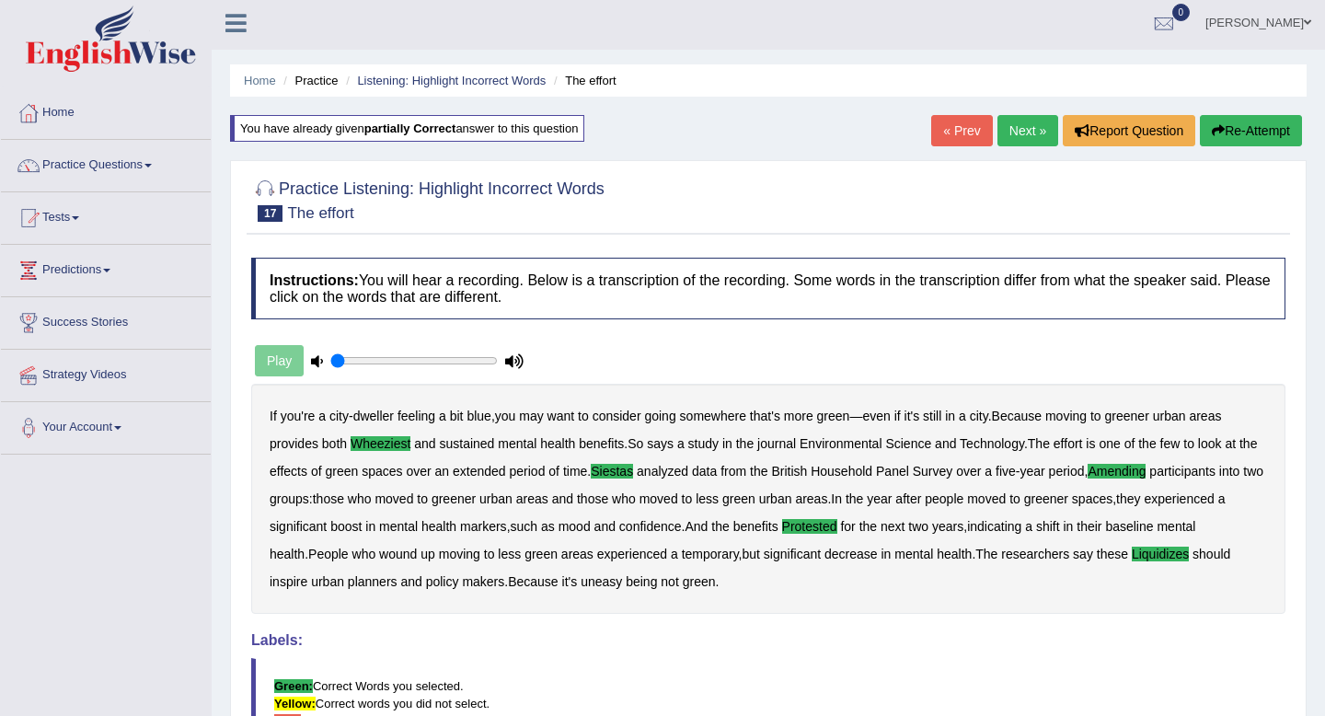
scroll to position [0, 0]
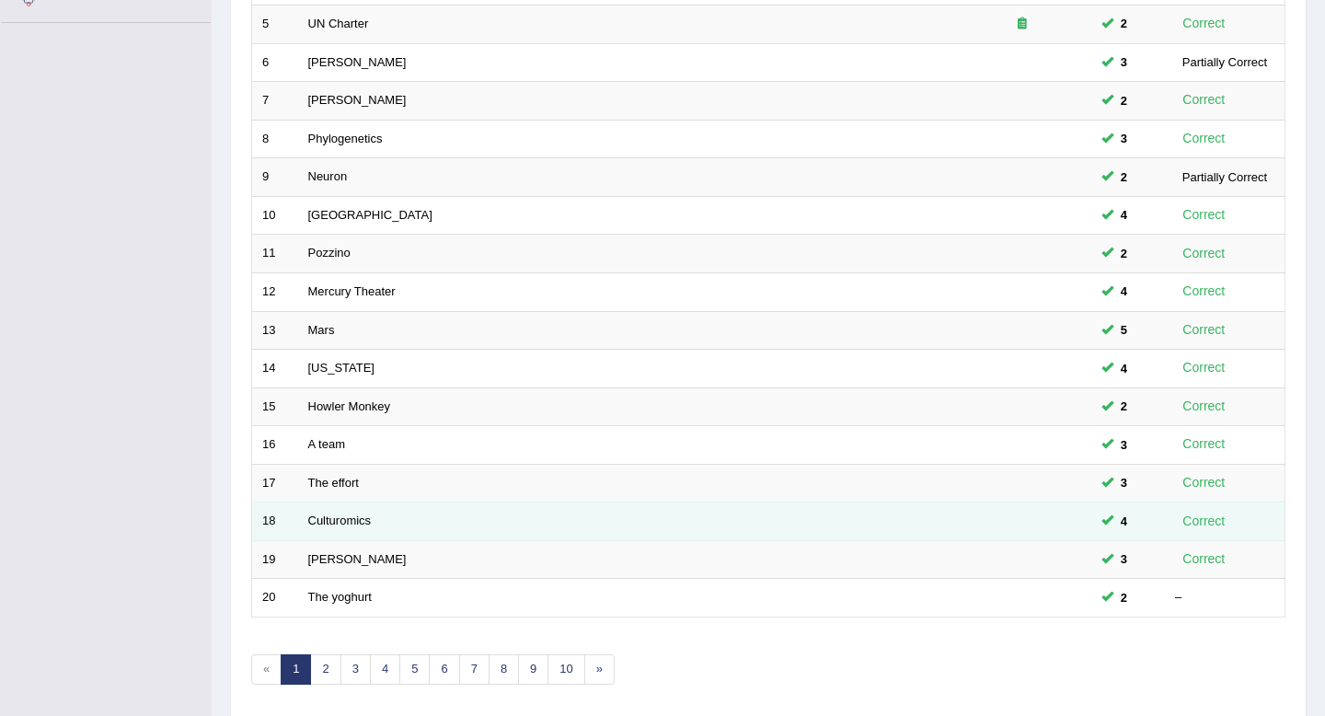
scroll to position [441, 0]
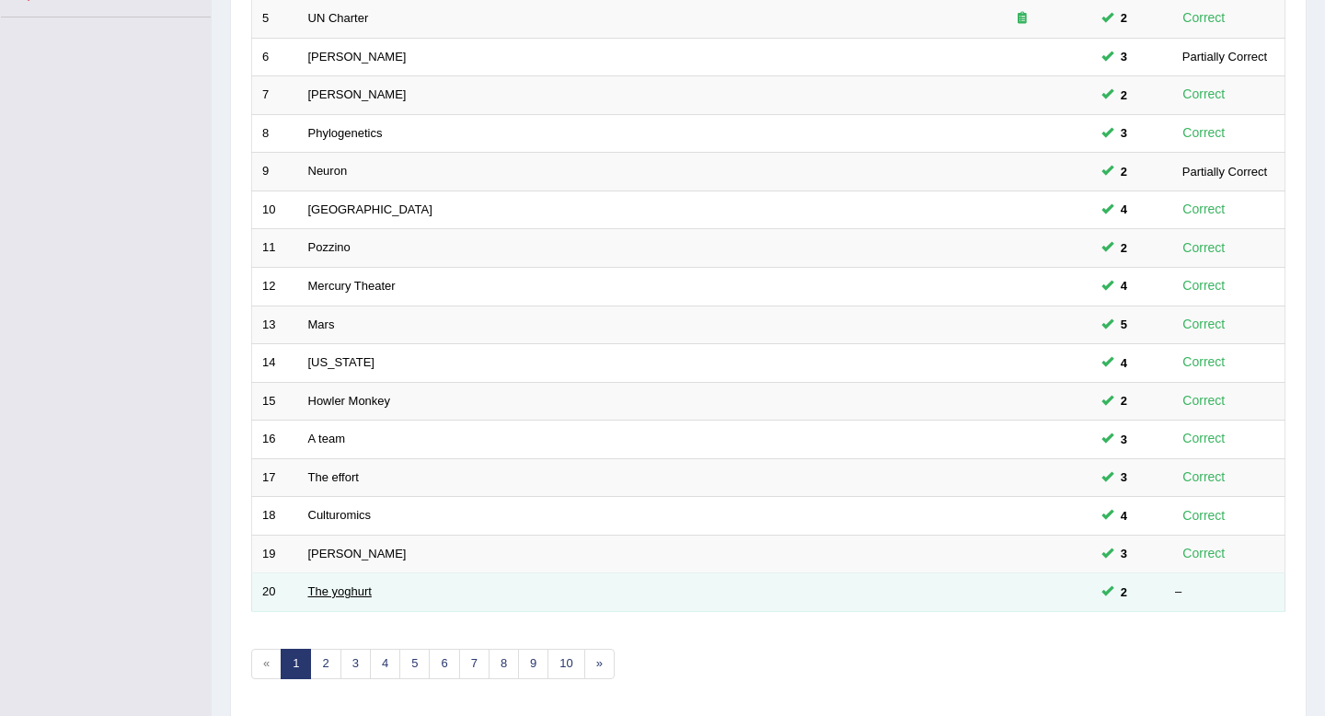
click at [341, 593] on link "The yoghurt" at bounding box center [339, 591] width 63 height 14
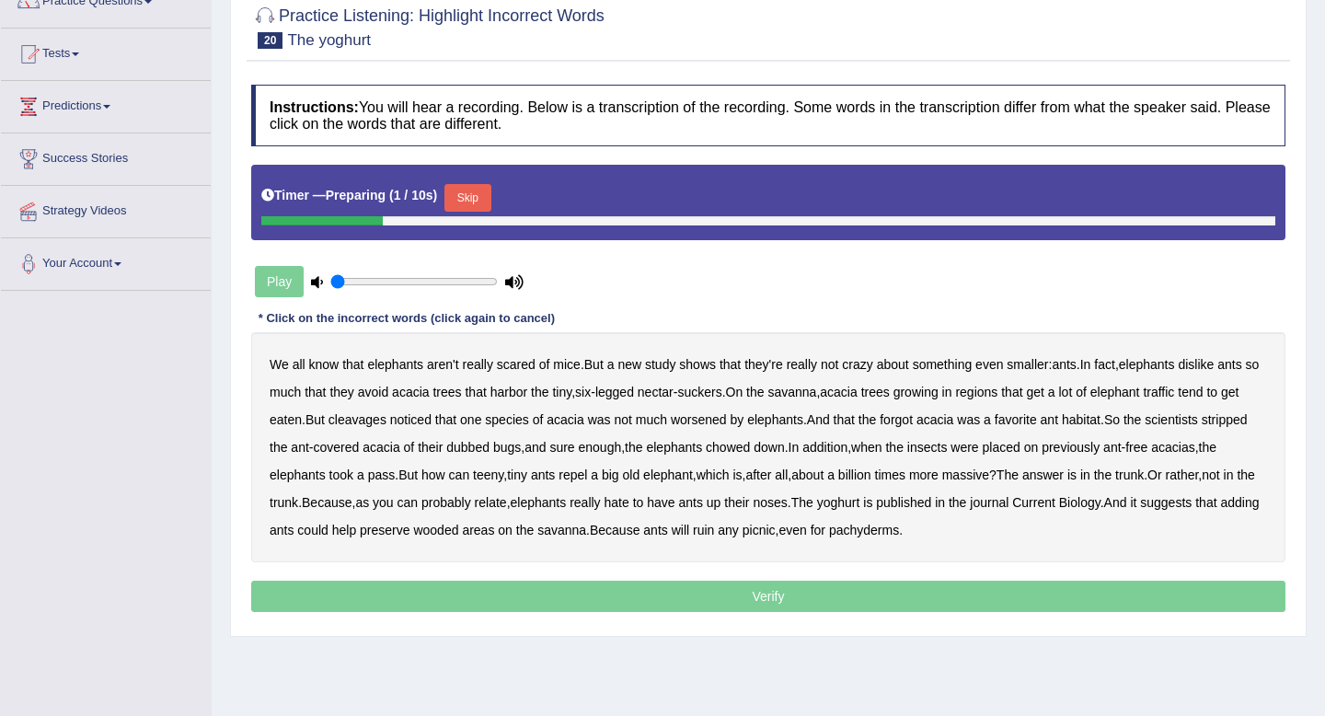
scroll to position [169, 0]
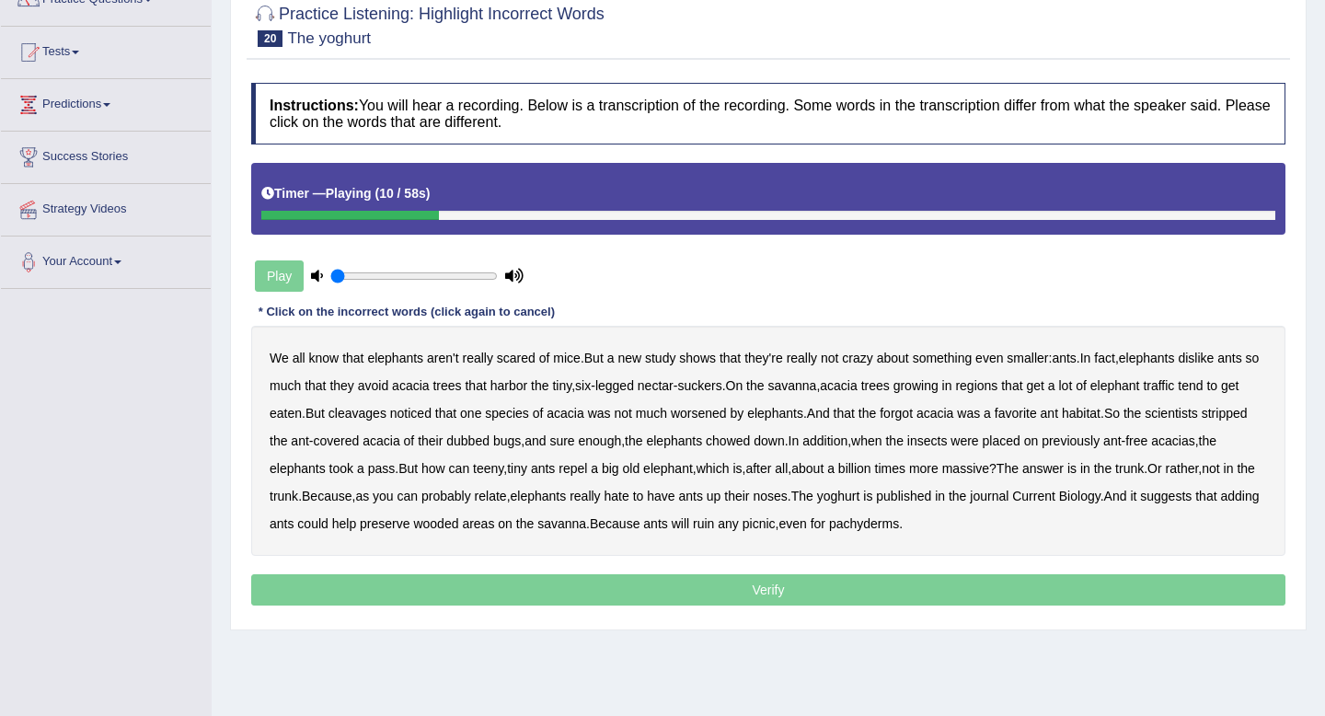
click at [429, 384] on b "acacia" at bounding box center [410, 385] width 37 height 15
click at [857, 390] on b "acacia" at bounding box center [838, 385] width 37 height 15
click at [857, 387] on b "acacia" at bounding box center [838, 385] width 37 height 15
click at [429, 386] on b "acacia" at bounding box center [410, 385] width 37 height 15
click at [393, 422] on div "We all know that elephants aren't really scared of mice . But a new study shows…" at bounding box center [768, 441] width 1034 height 230
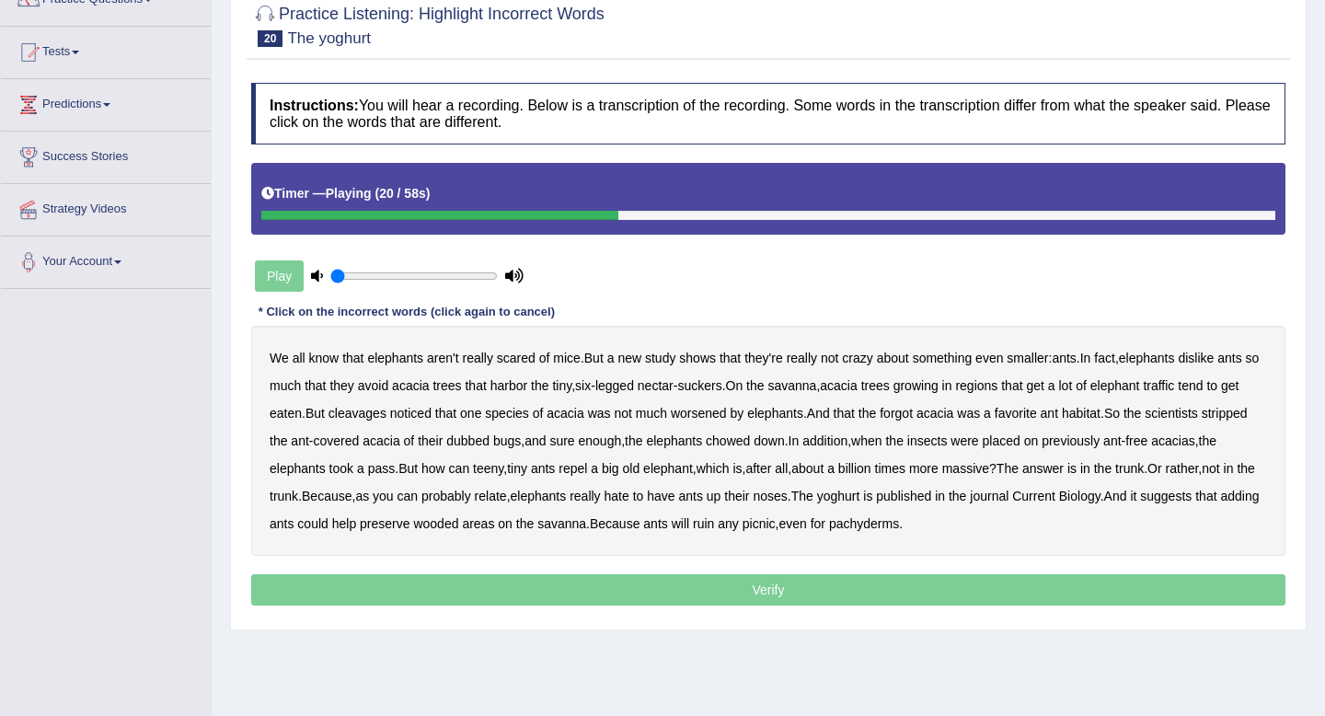
click at [386, 413] on b "cleavages" at bounding box center [357, 413] width 58 height 15
click at [727, 411] on b "worsened" at bounding box center [699, 413] width 56 height 15
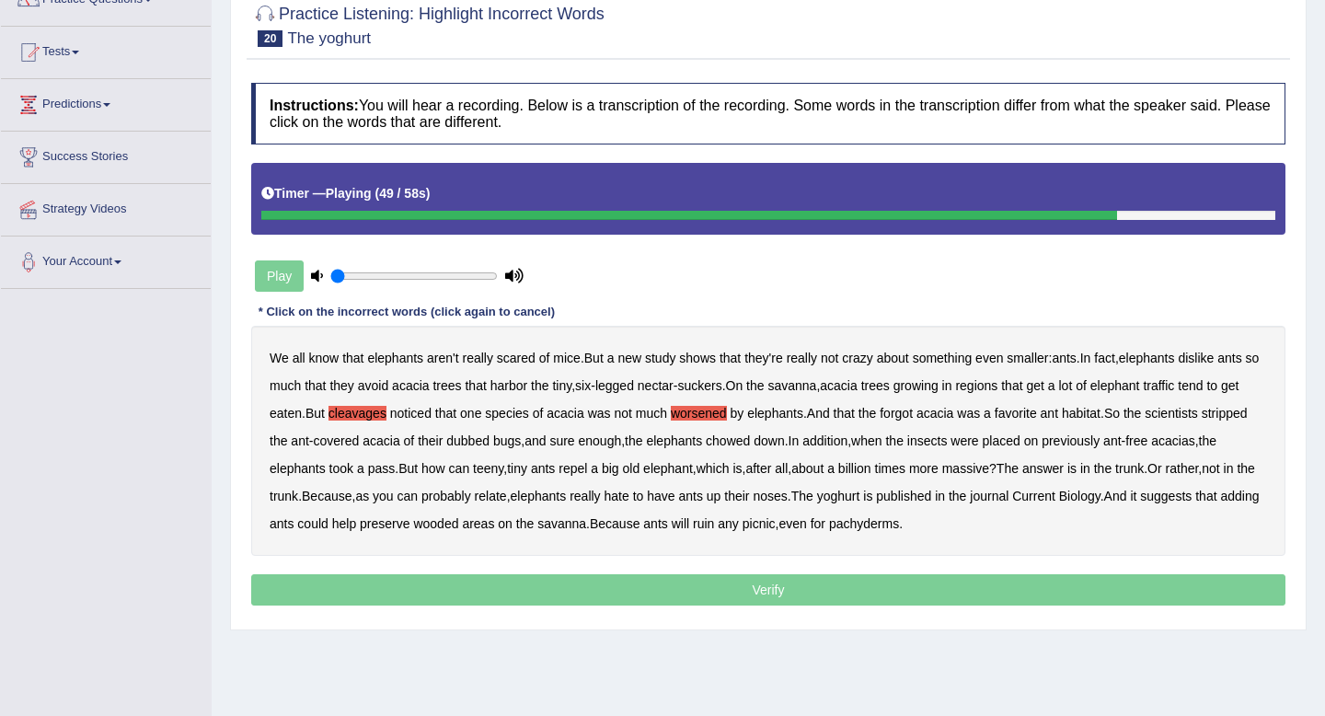
click at [860, 499] on b "yoghurt" at bounding box center [838, 496] width 43 height 15
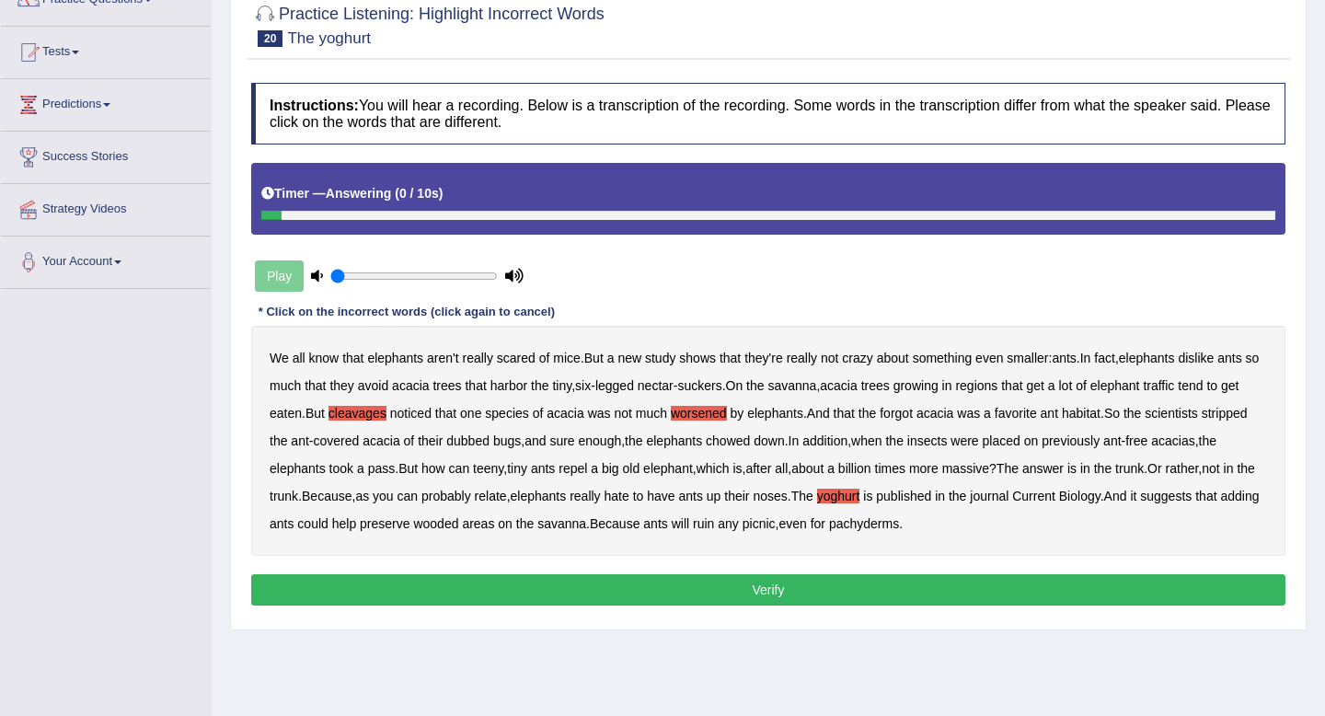
click at [875, 596] on button "Verify" at bounding box center [768, 589] width 1034 height 31
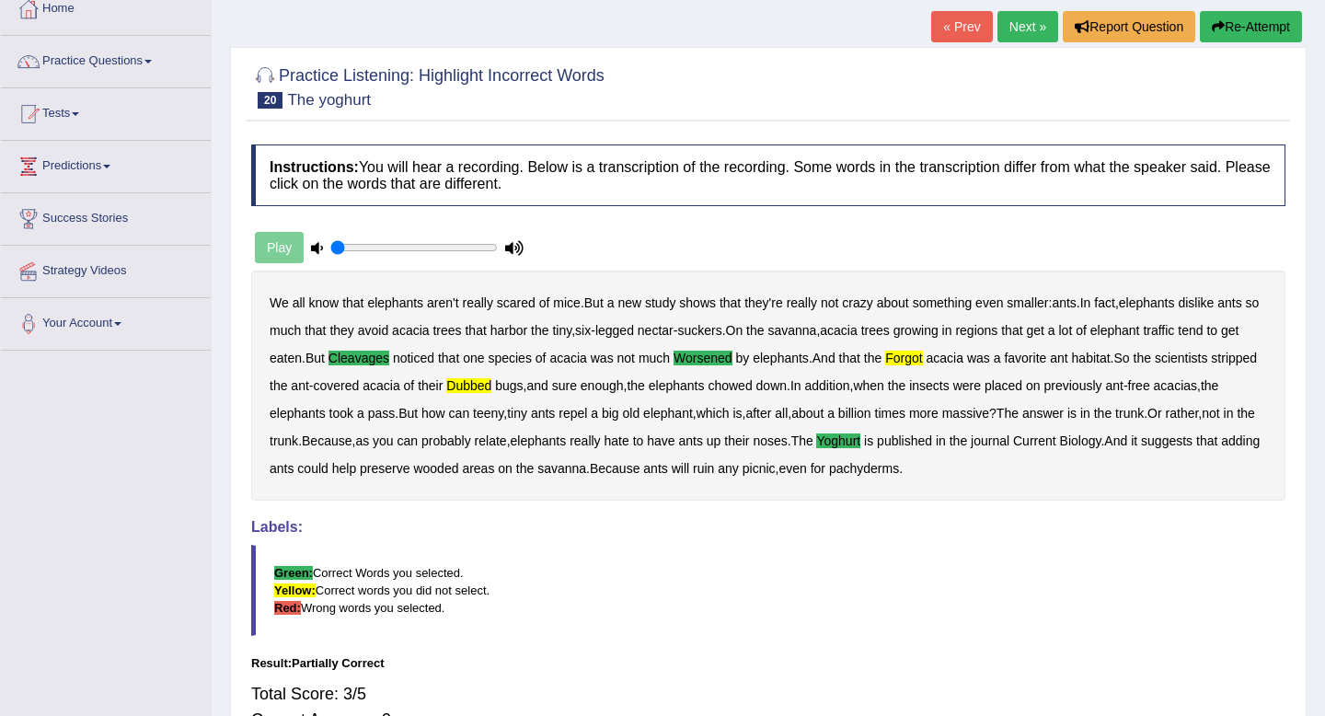
scroll to position [0, 0]
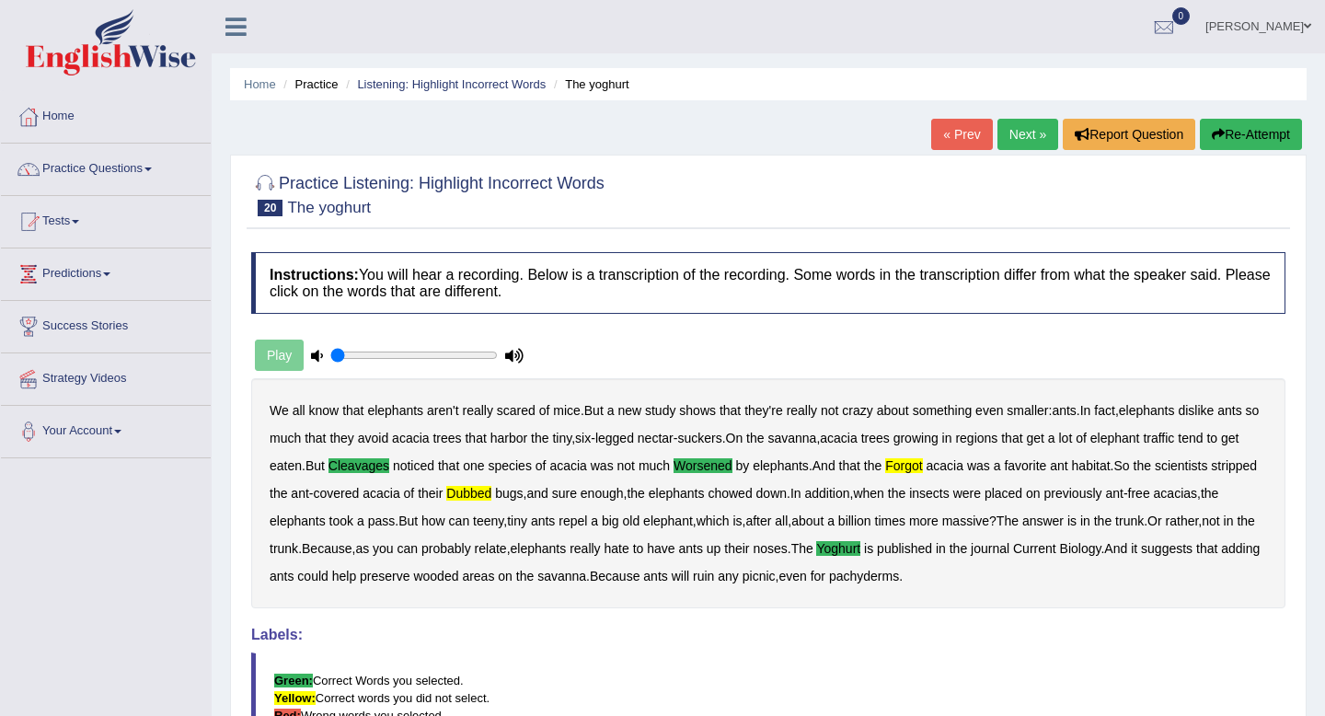
click at [1230, 136] on button "Re-Attempt" at bounding box center [1251, 134] width 102 height 31
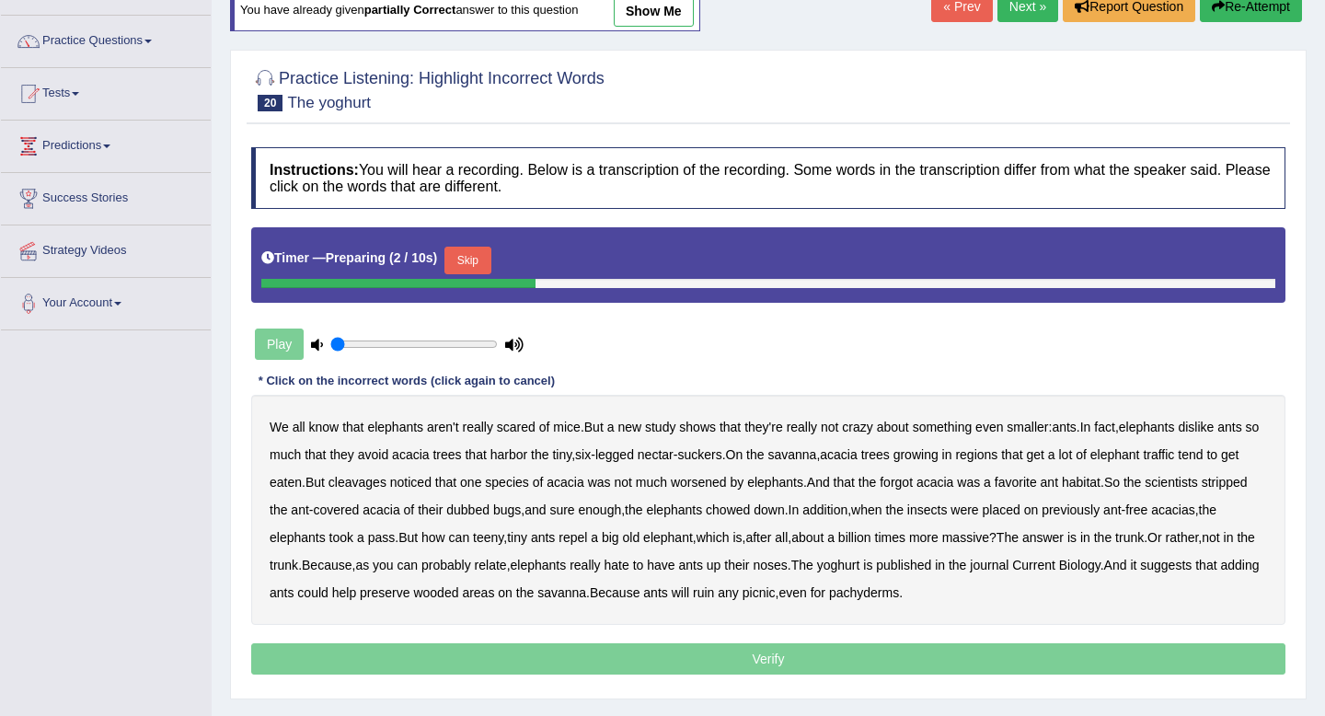
scroll to position [132, 0]
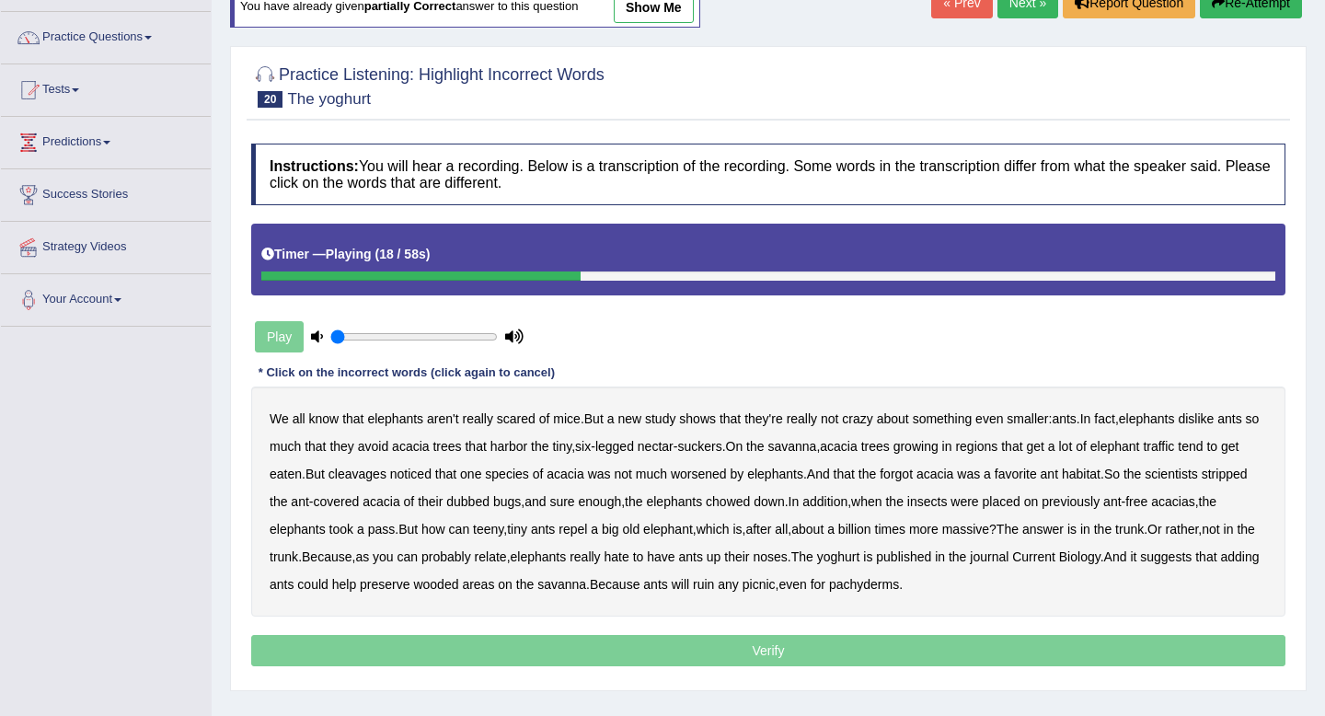
click at [386, 474] on b "cleavages" at bounding box center [357, 473] width 58 height 15
click at [727, 476] on b "worsened" at bounding box center [699, 473] width 56 height 15
click at [913, 476] on b "forgot" at bounding box center [896, 473] width 33 height 15
click at [489, 502] on b "dubbed" at bounding box center [467, 501] width 43 height 15
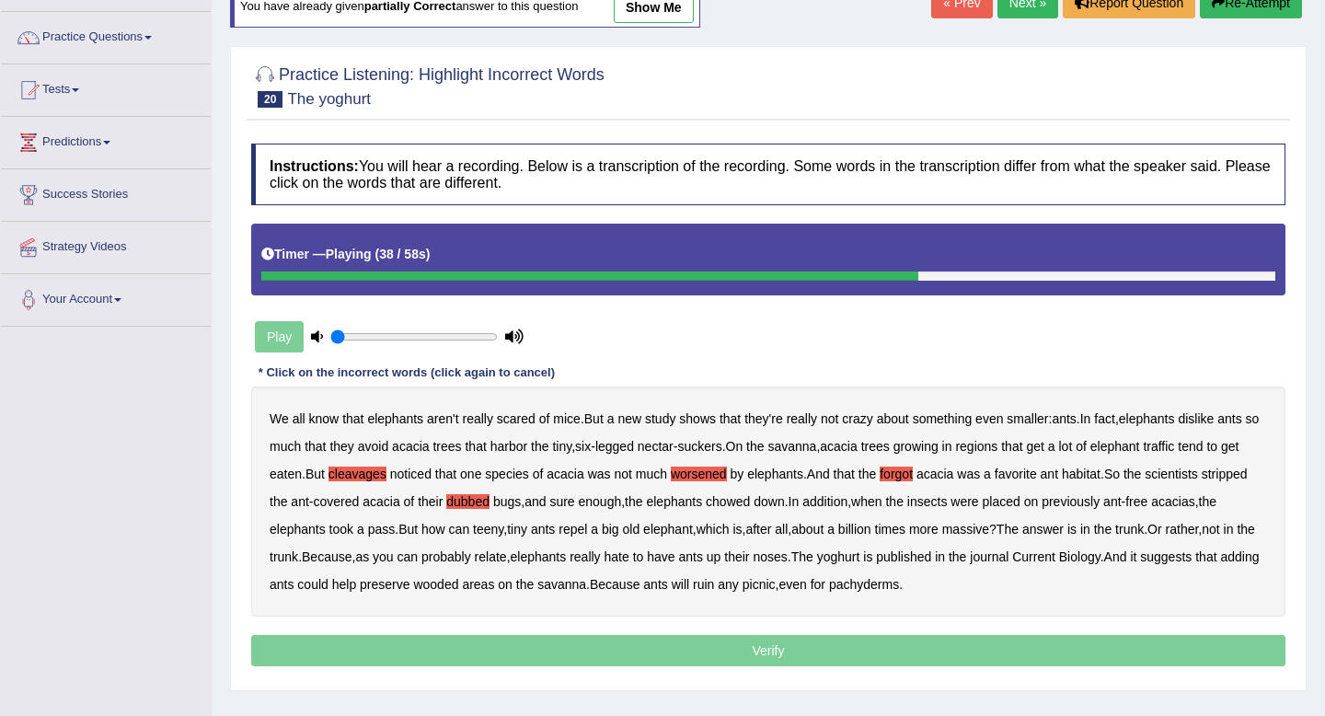
click at [587, 532] on b "repel" at bounding box center [573, 529] width 29 height 15
click at [860, 559] on b "yoghurt" at bounding box center [838, 556] width 43 height 15
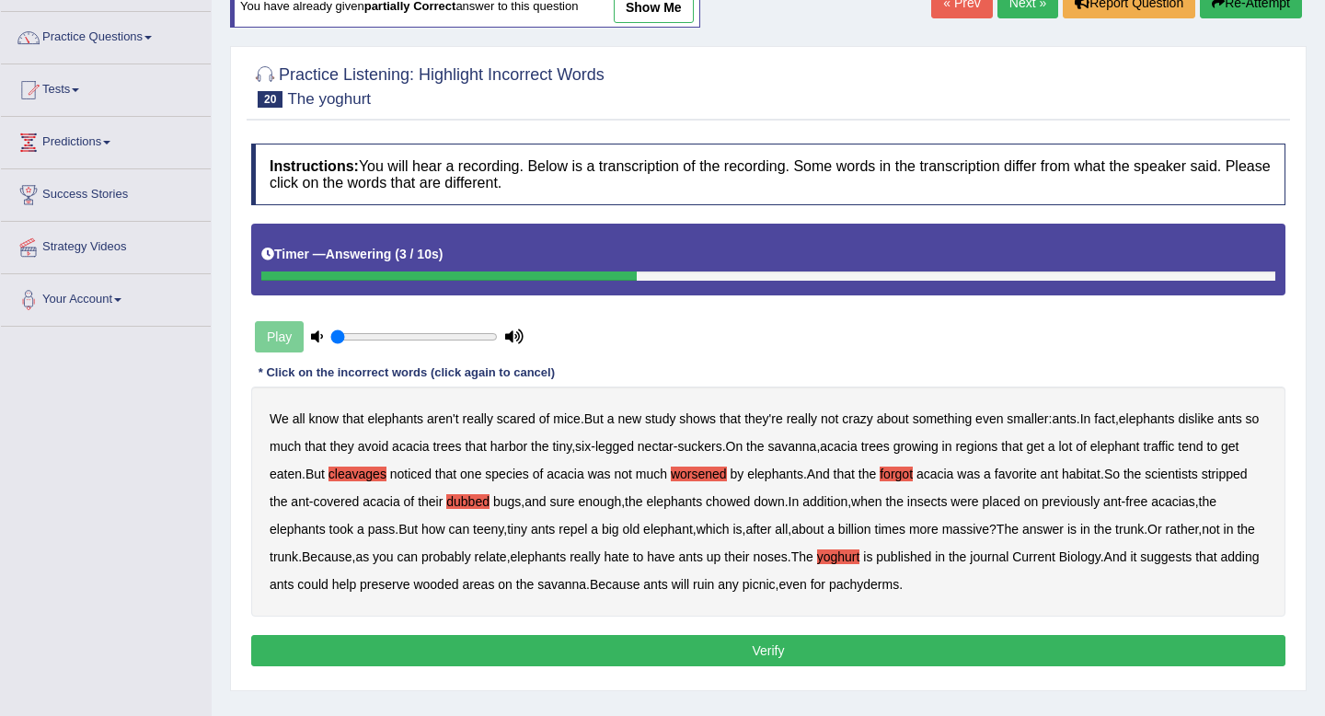
click at [786, 645] on button "Verify" at bounding box center [768, 650] width 1034 height 31
